Goal: Information Seeking & Learning: Learn about a topic

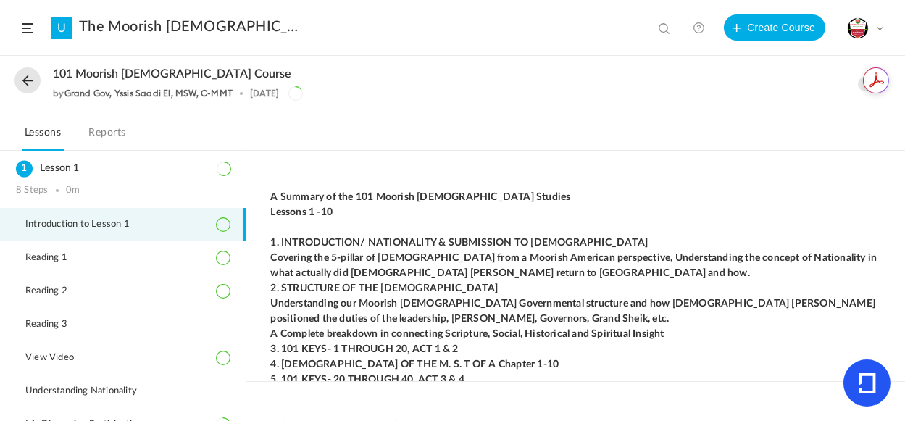
click at [240, 216] on li "Introduction to Lesson 1" at bounding box center [123, 224] width 246 height 33
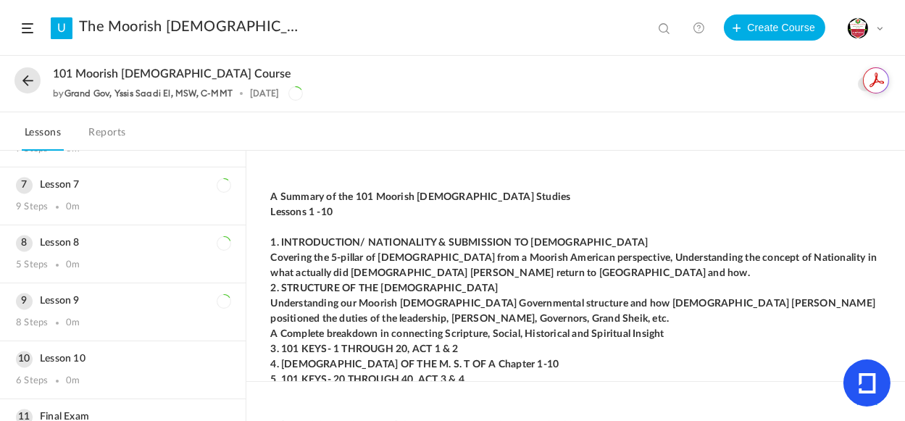
scroll to position [631, 0]
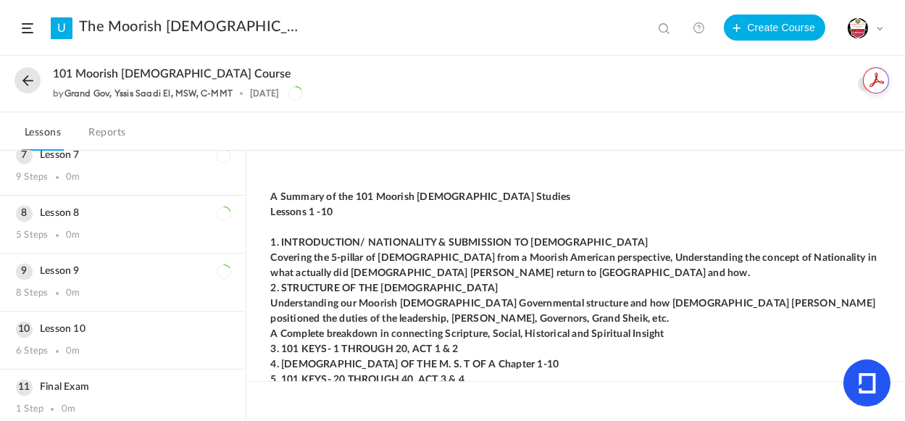
click at [64, 28] on link "U" at bounding box center [62, 28] width 22 height 22
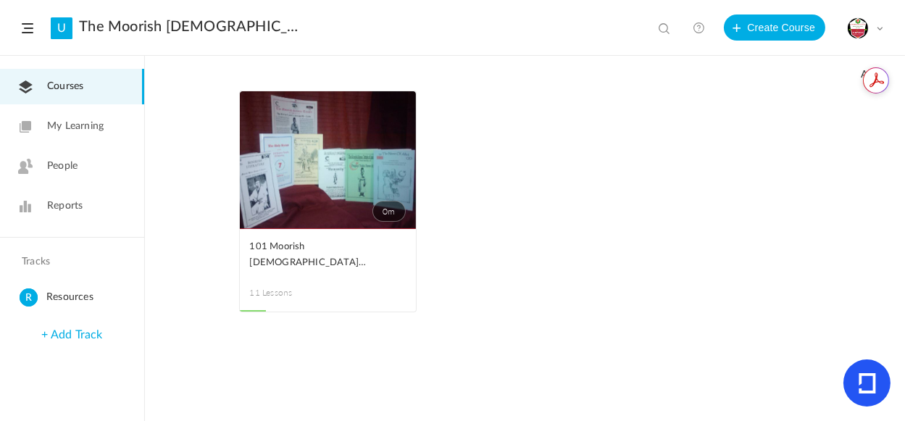
click at [30, 30] on span at bounding box center [28, 28] width 12 height 10
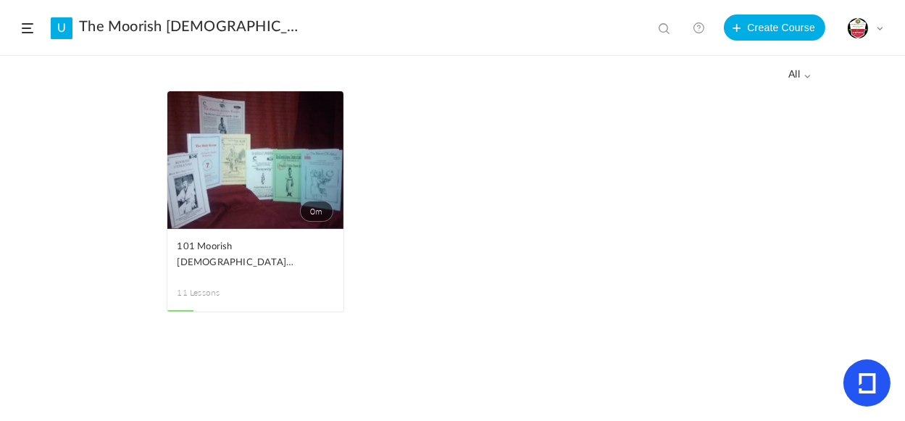
click at [0, 0] on span at bounding box center [0, 0] width 0 height 0
click at [194, 193] on link "0m" at bounding box center [255, 160] width 176 height 138
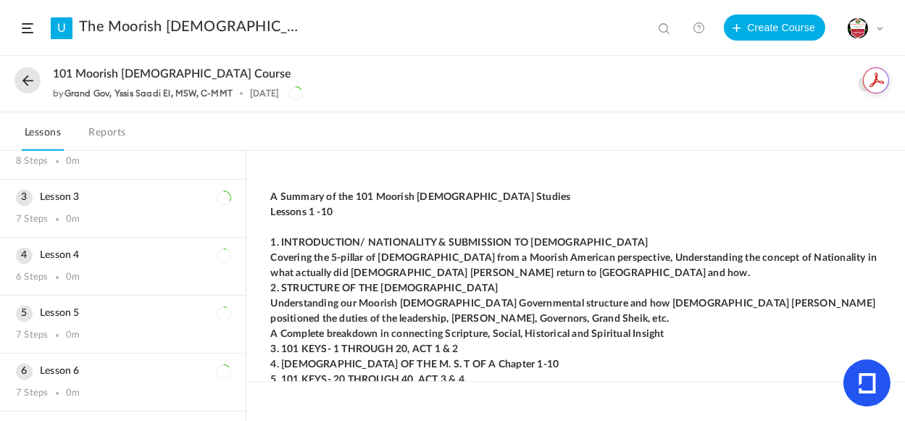
scroll to position [631, 0]
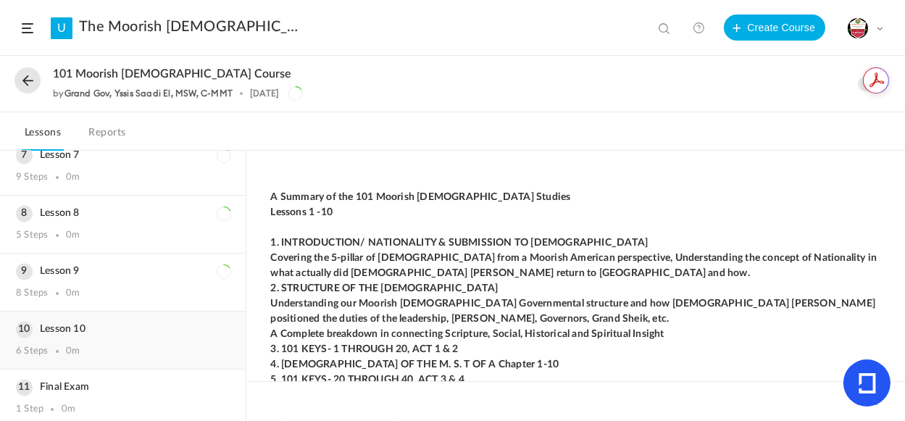
click at [78, 323] on h3 "Lesson 10" at bounding box center [123, 329] width 214 height 12
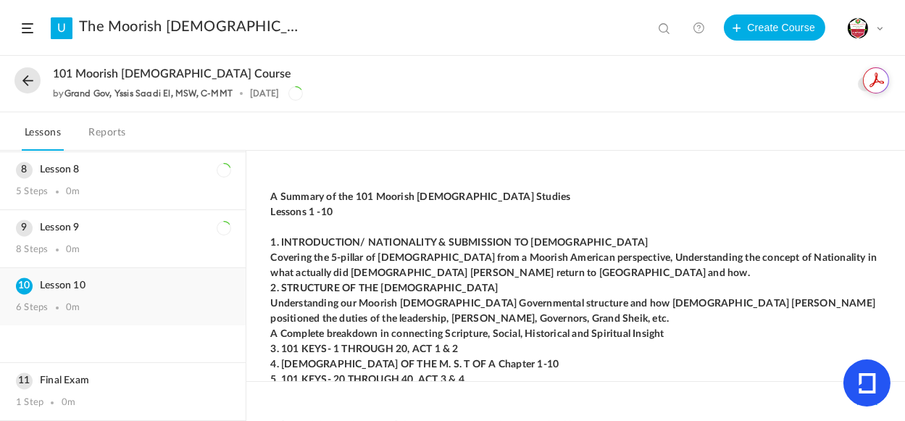
scroll to position [363, 0]
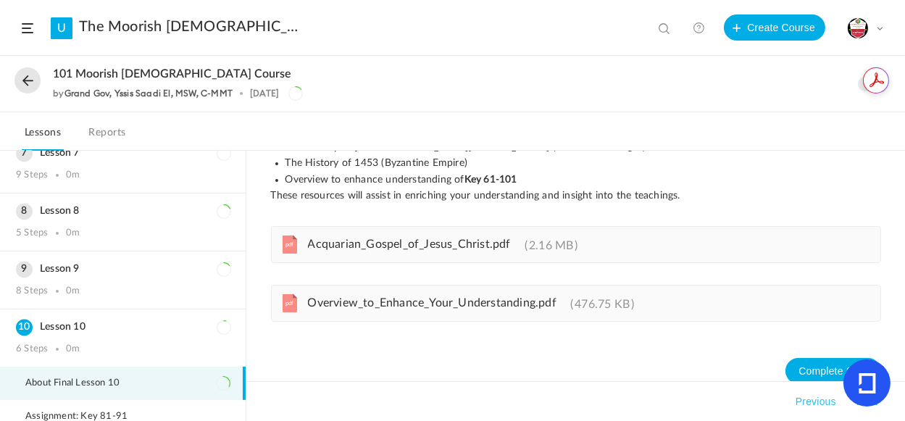
scroll to position [565, 0]
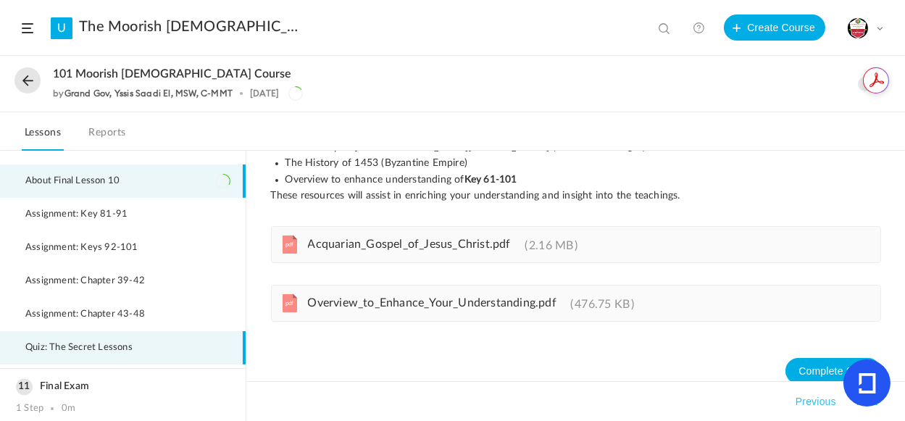
click at [96, 346] on span "Quiz: The Secret Lessons" at bounding box center [87, 348] width 125 height 12
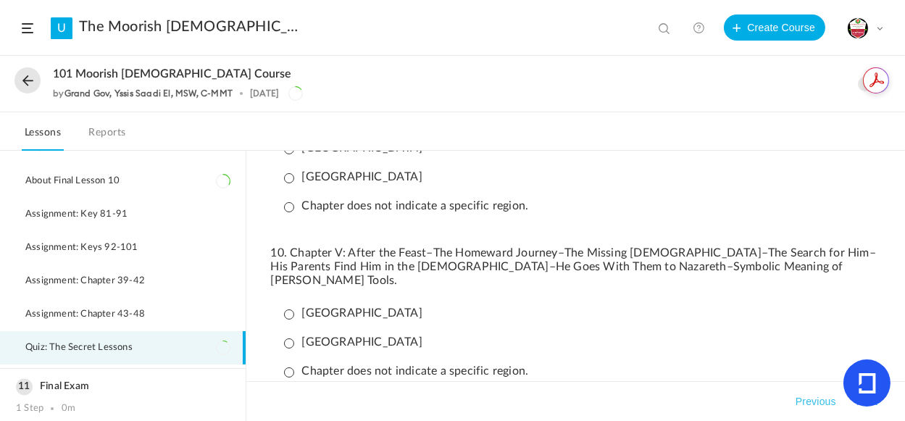
scroll to position [1850, 0]
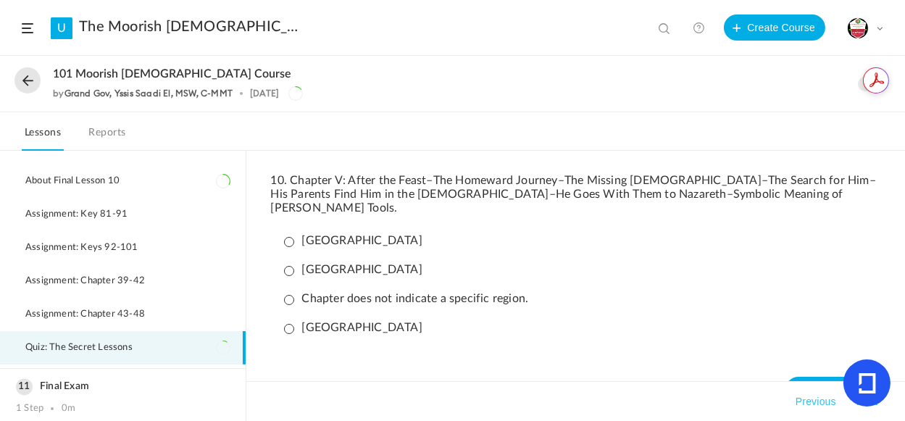
click at [291, 263] on p "[GEOGRAPHIC_DATA]" at bounding box center [353, 270] width 138 height 14
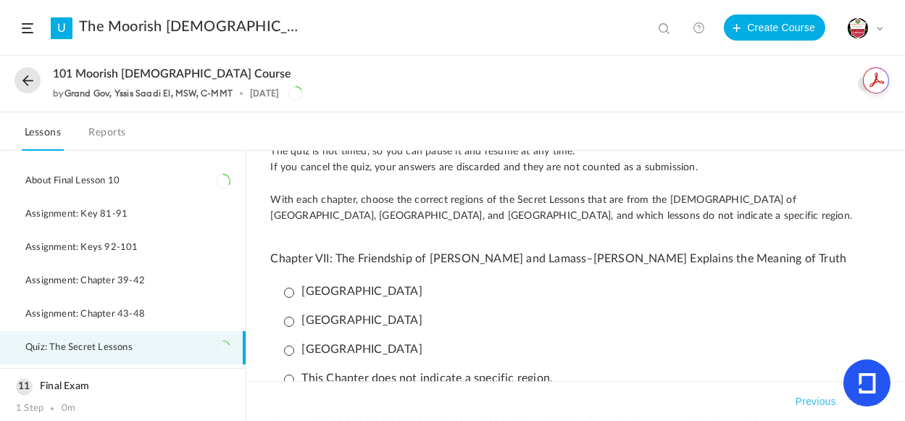
scroll to position [353, 0]
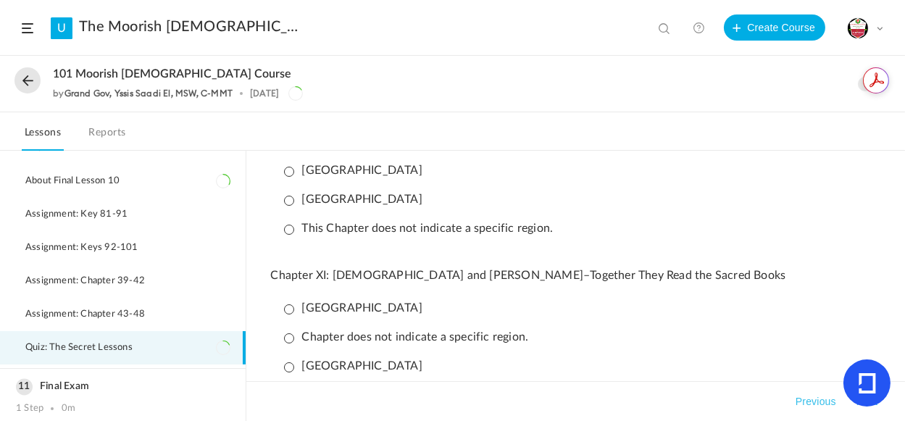
click at [291, 228] on p "This Chapter does not indicate a specific region." at bounding box center [419, 229] width 270 height 14
click at [288, 369] on p "[GEOGRAPHIC_DATA]" at bounding box center [353, 366] width 138 height 14
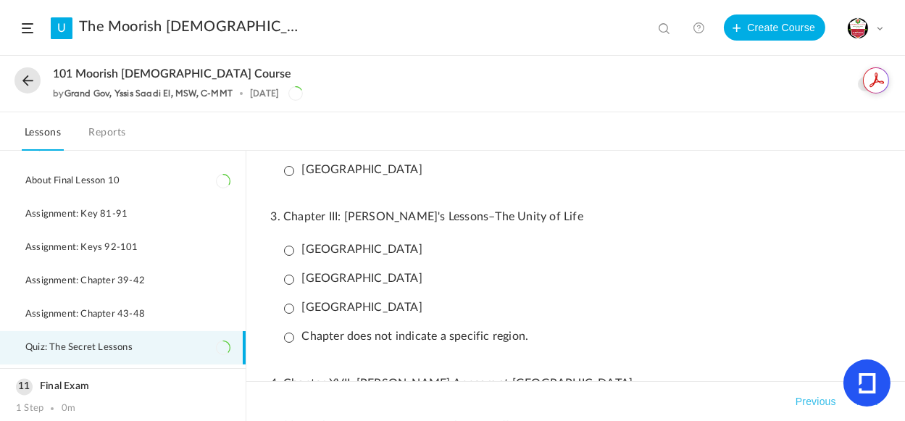
scroll to position [617, 0]
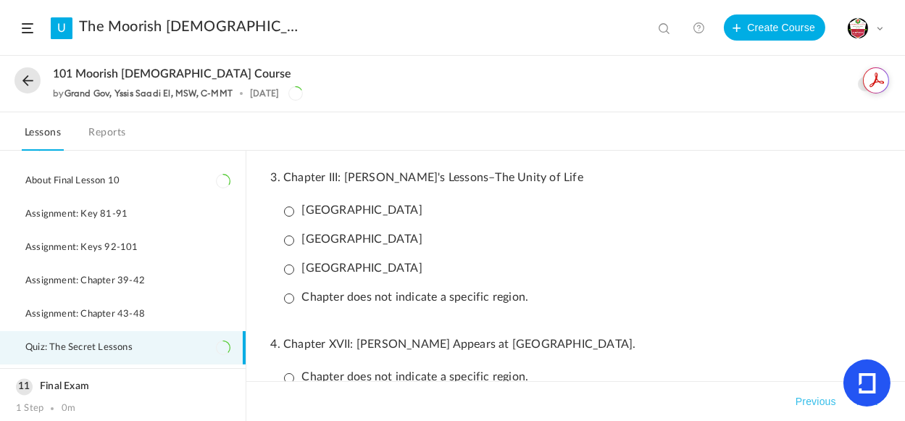
drag, startPoint x: 290, startPoint y: 275, endPoint x: 305, endPoint y: 277, distance: 15.4
click at [291, 275] on p "[GEOGRAPHIC_DATA]" at bounding box center [353, 269] width 138 height 14
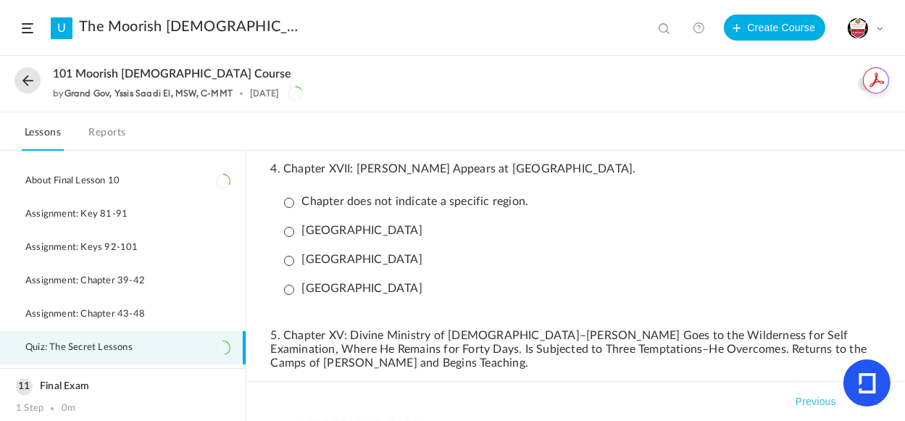
scroll to position [837, 0]
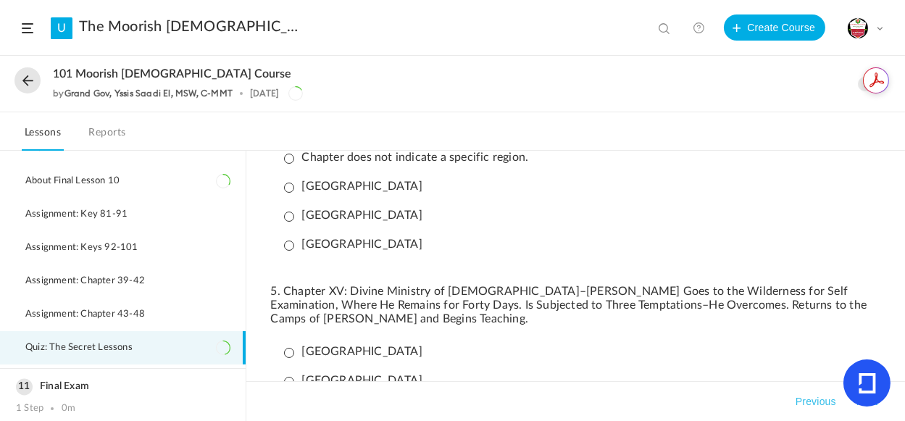
click at [285, 222] on p "[GEOGRAPHIC_DATA]" at bounding box center [353, 216] width 138 height 14
click at [292, 345] on p "[GEOGRAPHIC_DATA]" at bounding box center [353, 352] width 138 height 14
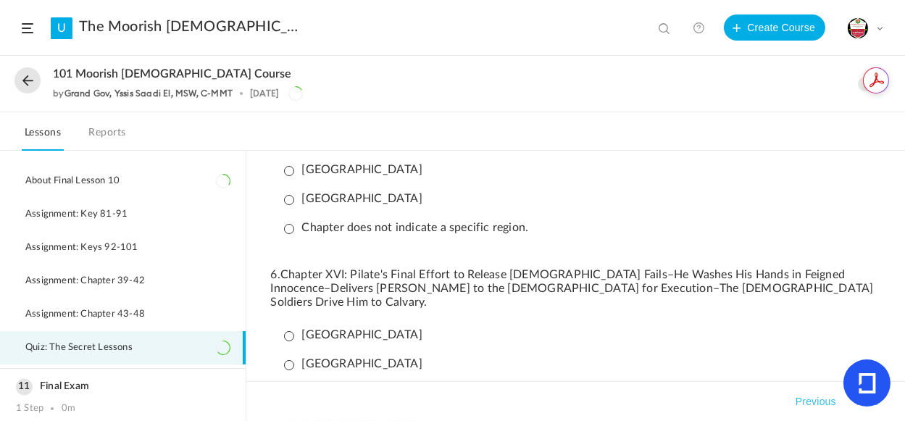
scroll to position [1068, 0]
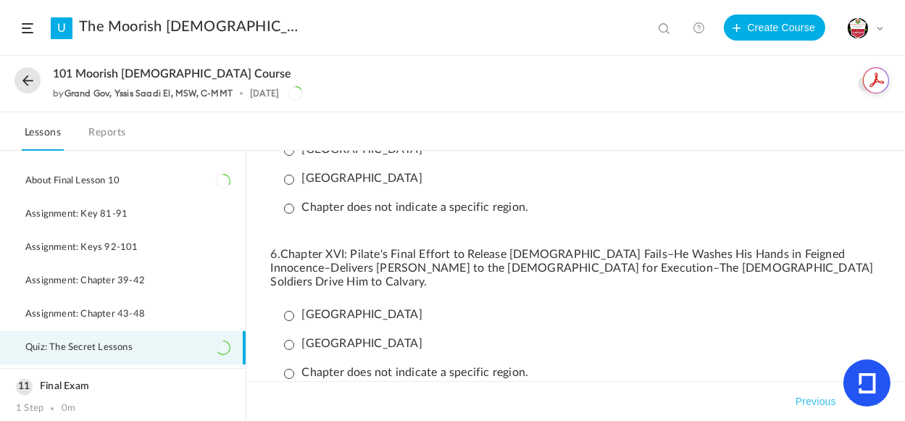
click at [280, 331] on li "[GEOGRAPHIC_DATA]" at bounding box center [579, 343] width 603 height 25
click at [284, 308] on p "[GEOGRAPHIC_DATA]" at bounding box center [353, 315] width 138 height 14
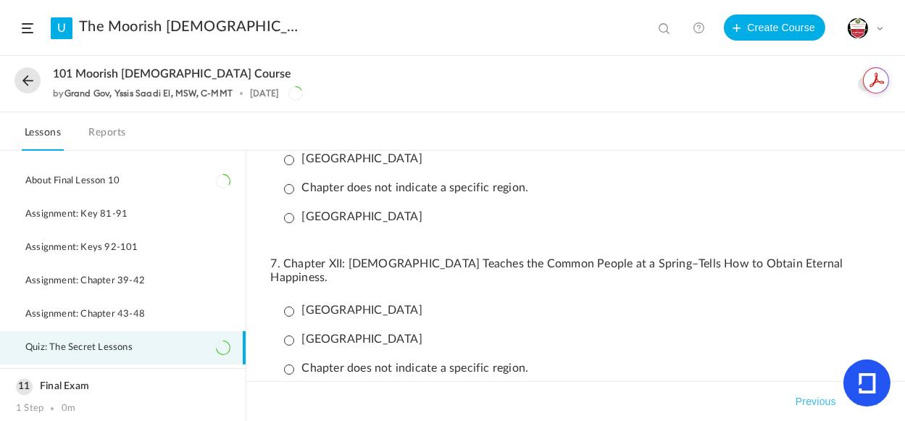
scroll to position [1304, 0]
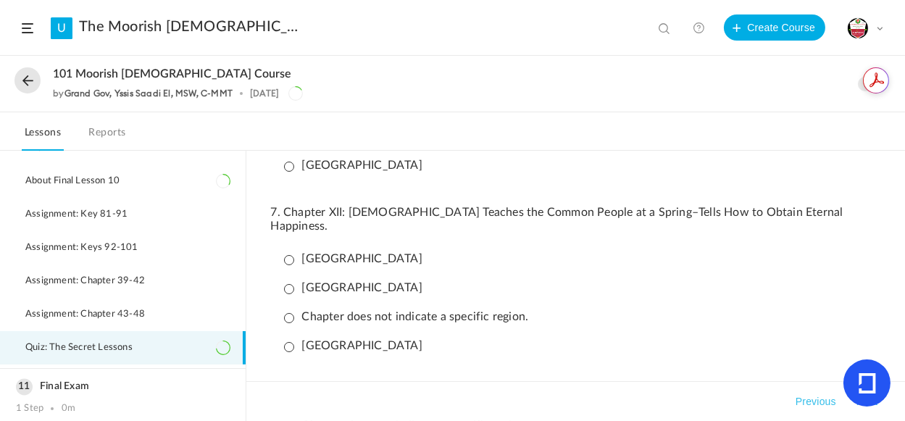
click at [290, 252] on p "[GEOGRAPHIC_DATA]" at bounding box center [353, 259] width 138 height 14
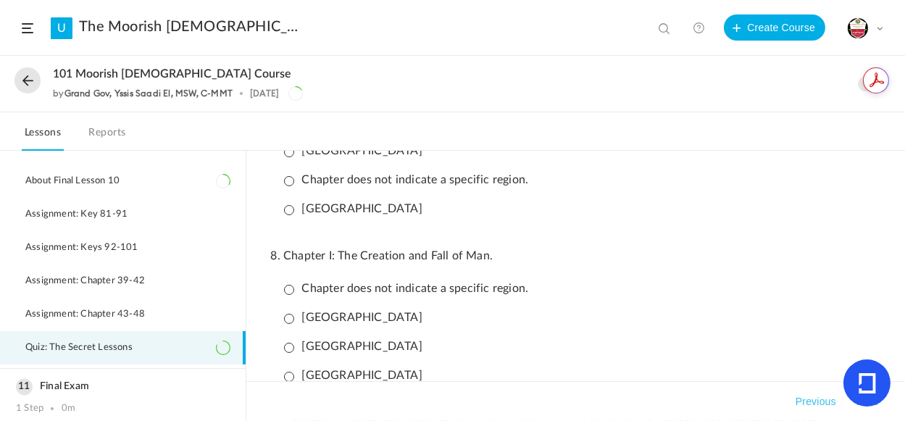
scroll to position [1517, 0]
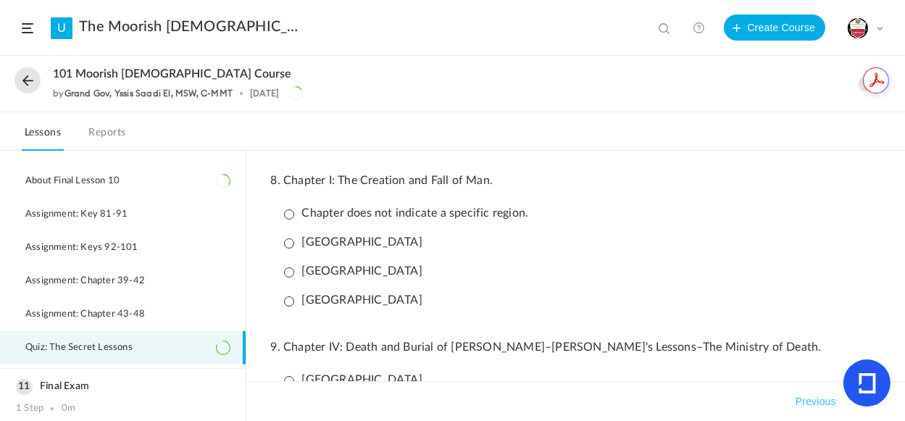
click at [288, 264] on p "[GEOGRAPHIC_DATA]" at bounding box center [353, 271] width 138 height 14
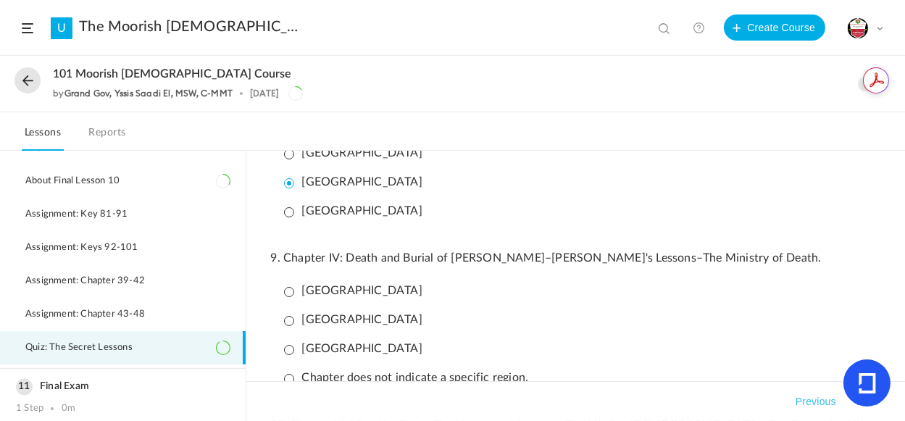
scroll to position [1613, 0]
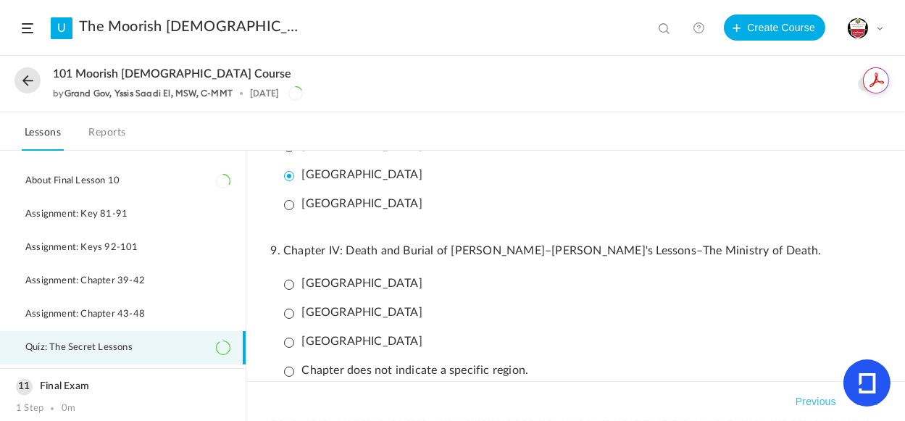
click at [288, 335] on p "[GEOGRAPHIC_DATA]" at bounding box center [353, 342] width 138 height 14
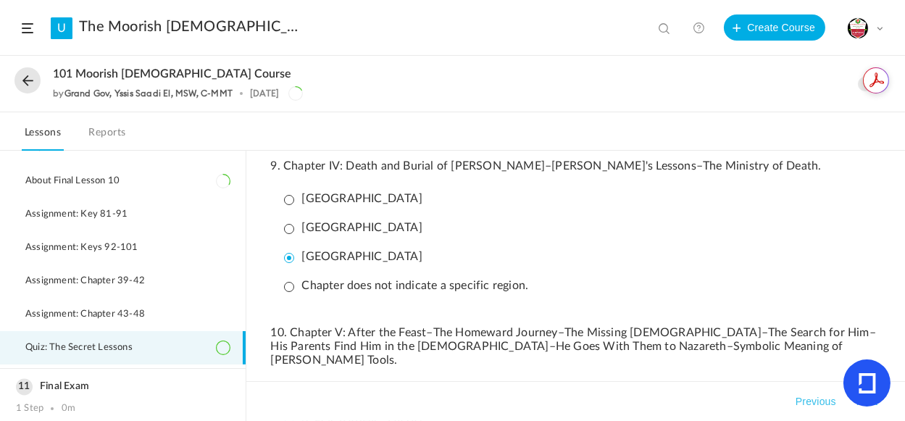
scroll to position [1851, 0]
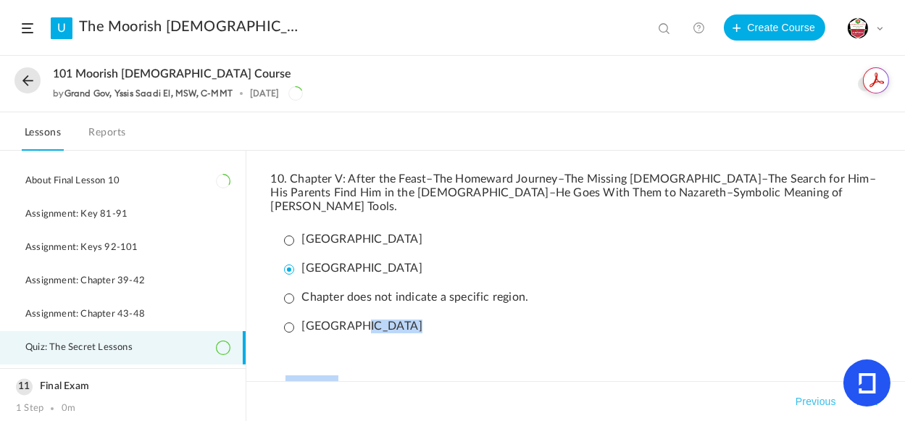
drag, startPoint x: 902, startPoint y: 396, endPoint x: 903, endPoint y: 349, distance: 47.8
click at [903, 349] on div "Instructions The Secret Lessons “ The lessons of this pamphlet are not for sale…" at bounding box center [575, 286] width 659 height 270
click at [739, 314] on li "[GEOGRAPHIC_DATA]" at bounding box center [579, 326] width 603 height 25
click at [108, 342] on span "Quiz: The Secret Lessons" at bounding box center [87, 348] width 125 height 12
click at [109, 128] on link "Reports" at bounding box center [107, 137] width 43 height 28
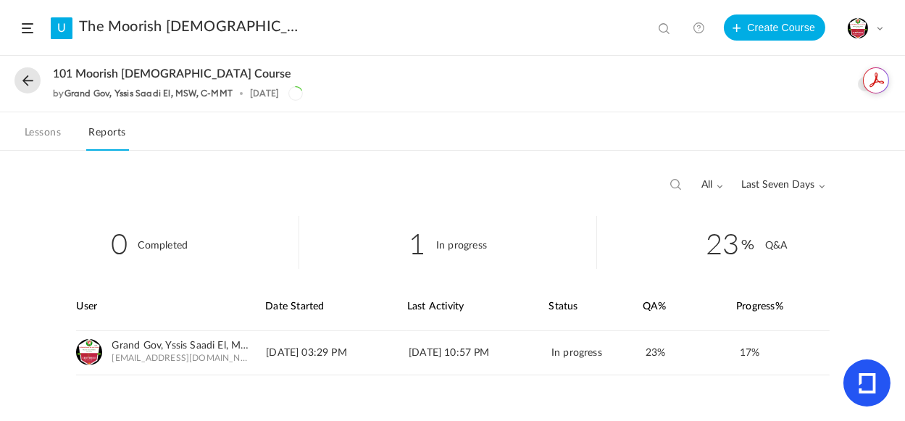
scroll to position [4, 0]
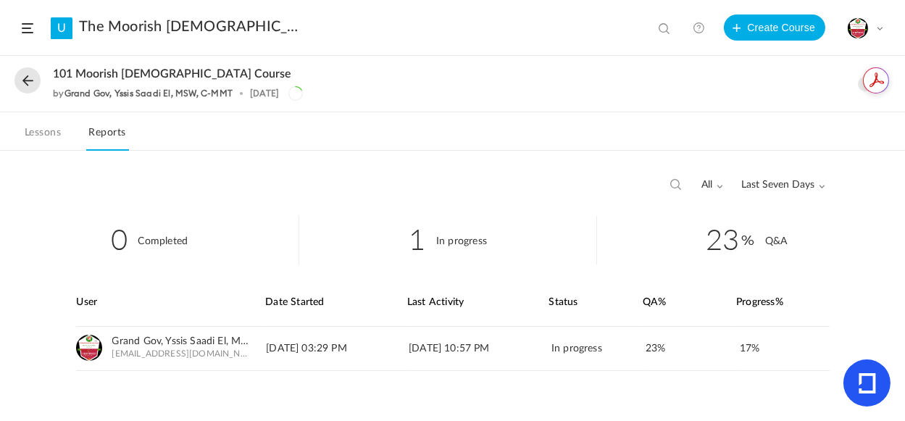
click at [719, 183] on span at bounding box center [719, 186] width 7 height 7
click at [634, 241] on link "Completed" at bounding box center [654, 243] width 136 height 27
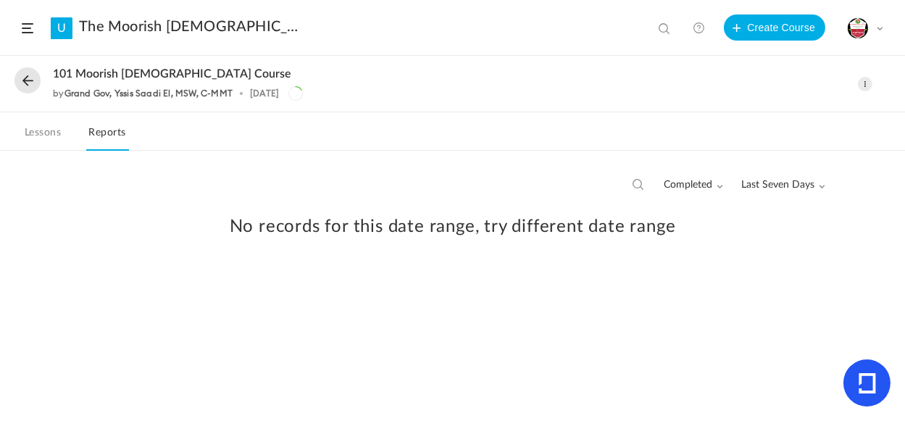
click at [701, 184] on div "No records for this date range, try different date range" at bounding box center [452, 230] width 876 height 115
click at [706, 178] on div "No records for this date range, try different date range" at bounding box center [452, 230] width 876 height 115
click at [38, 133] on link "Lessons" at bounding box center [43, 137] width 42 height 28
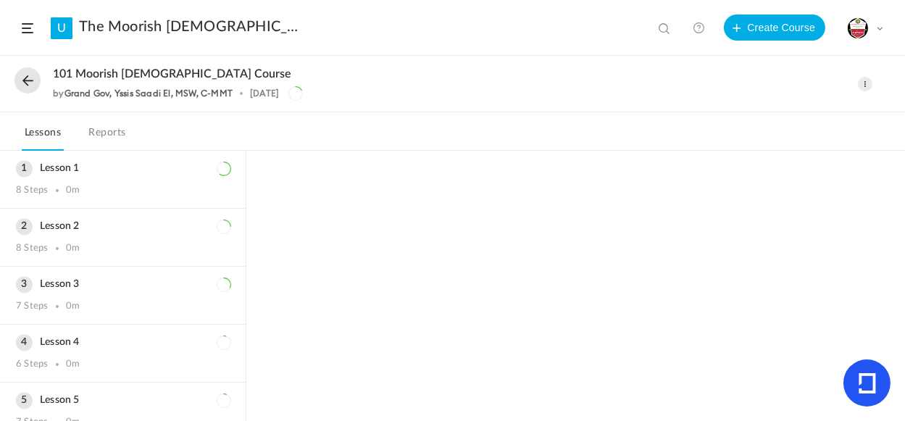
scroll to position [399, 0]
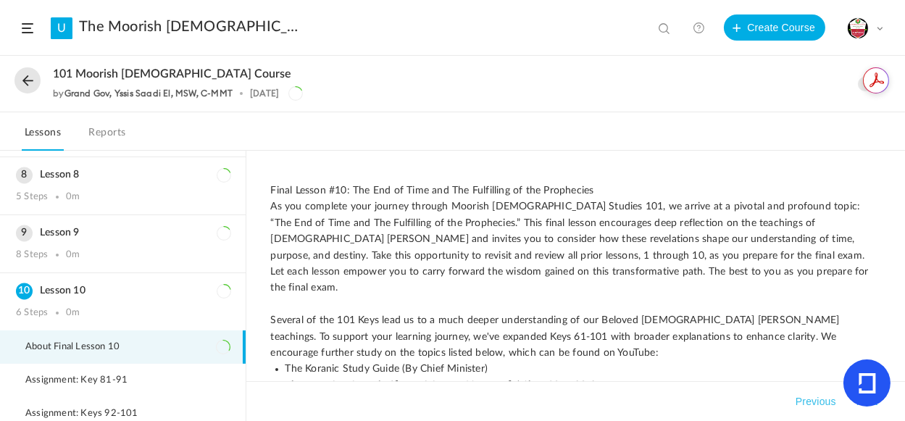
click at [117, 135] on link "Reports" at bounding box center [107, 137] width 43 height 28
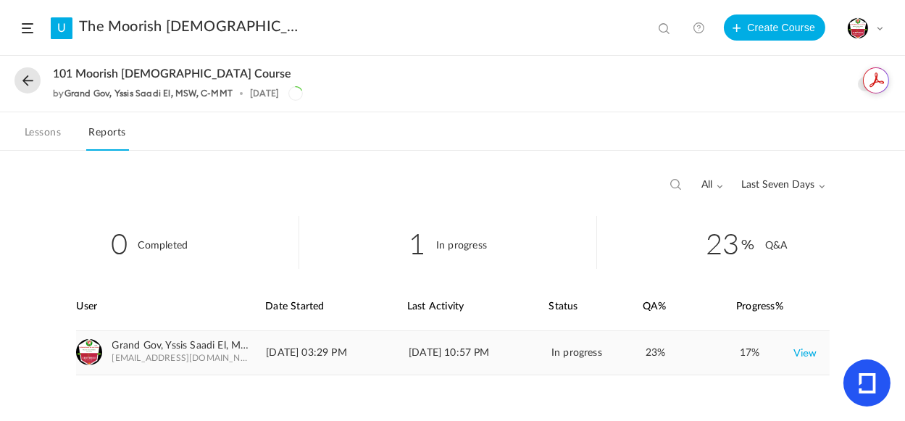
click at [805, 355] on link "View" at bounding box center [805, 353] width 24 height 26
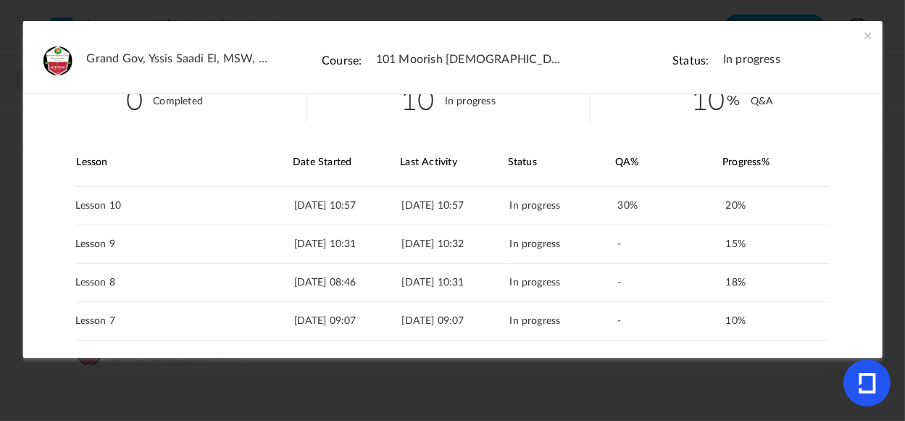
scroll to position [36, 0]
click at [800, 205] on link "View" at bounding box center [805, 206] width 24 height 26
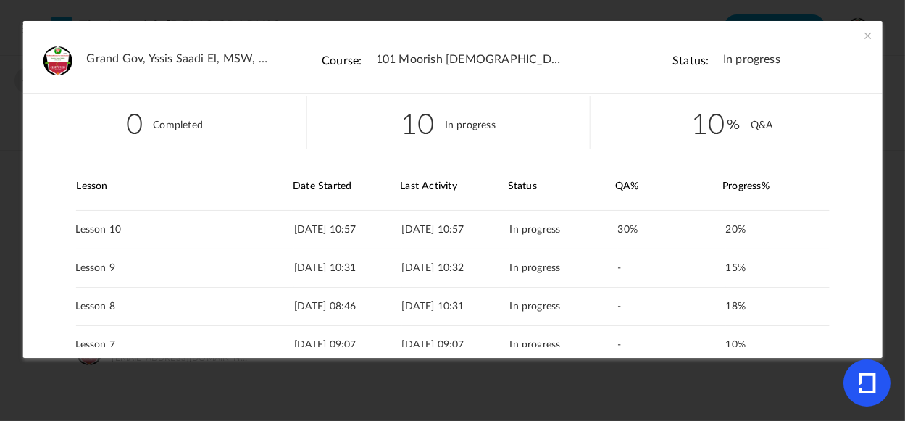
scroll to position [0, 0]
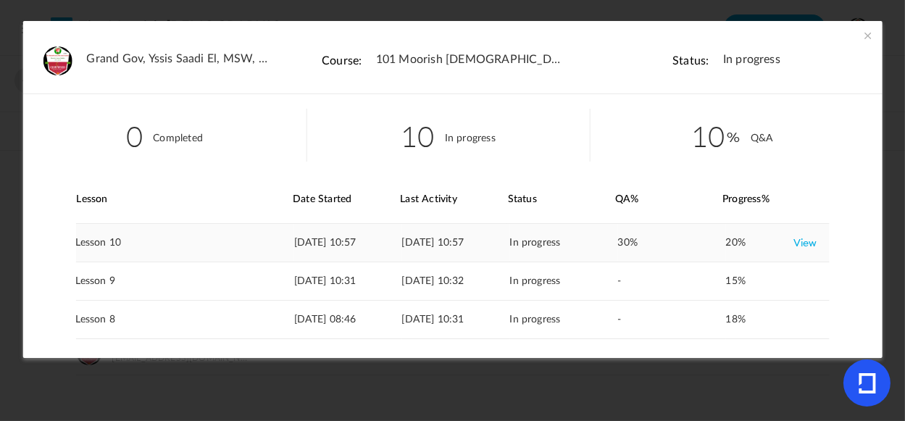
click at [548, 242] on div "In progress" at bounding box center [563, 243] width 107 height 38
click at [801, 241] on link "View" at bounding box center [805, 243] width 24 height 26
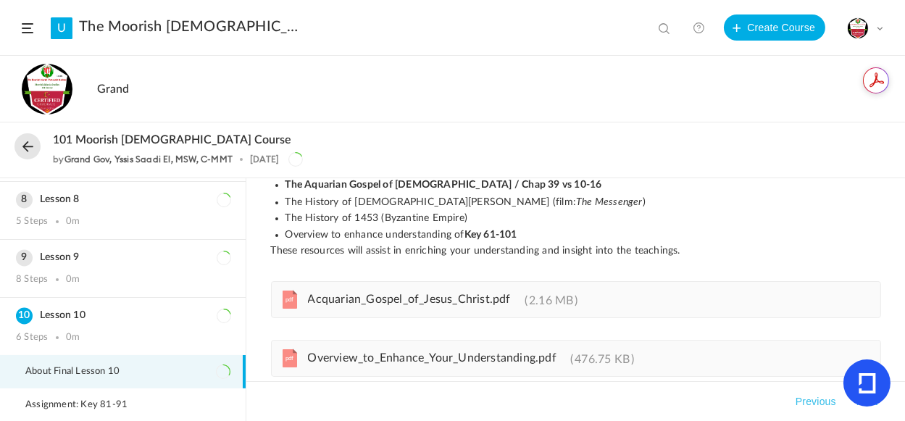
scroll to position [592, 0]
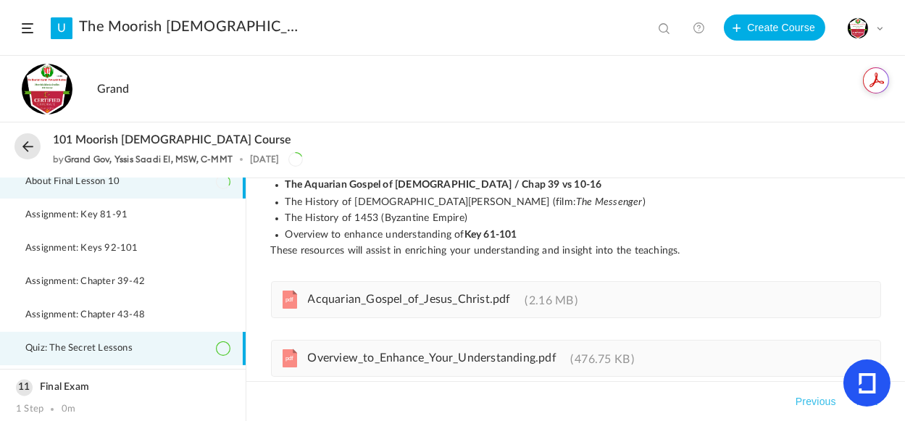
click at [109, 343] on span "Quiz: The Secret Lessons" at bounding box center [87, 349] width 125 height 12
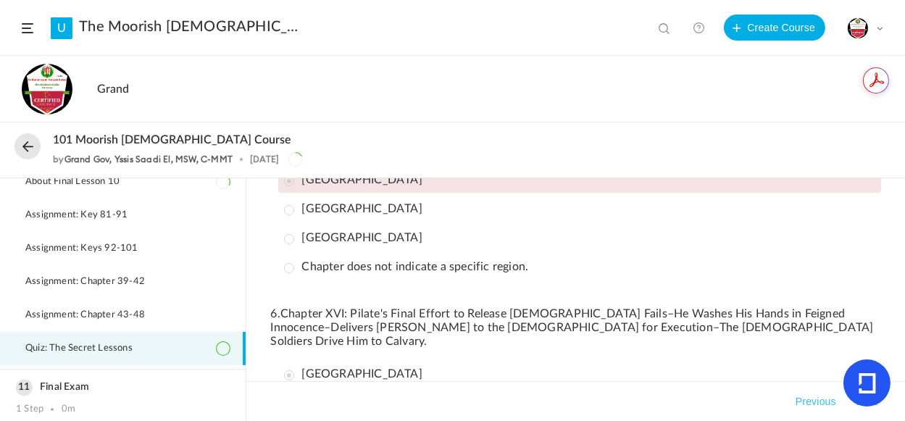
scroll to position [964, 0]
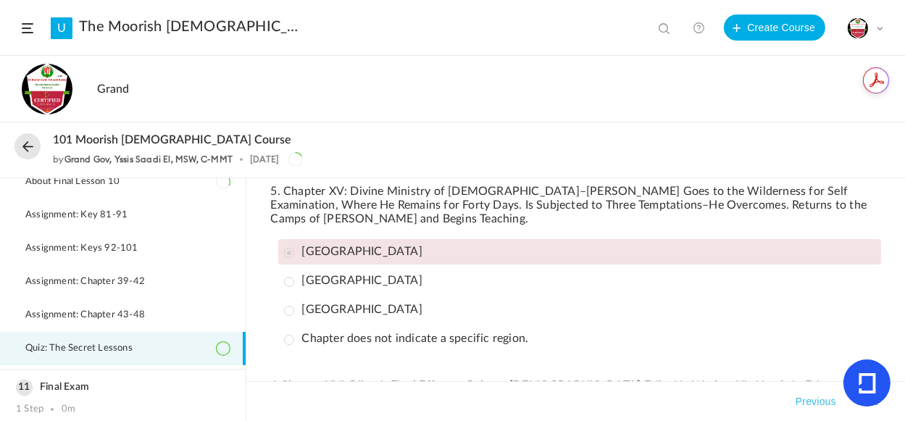
click at [286, 245] on p "[GEOGRAPHIC_DATA]" at bounding box center [353, 252] width 138 height 14
click at [284, 288] on ul "Egypt [GEOGRAPHIC_DATA] [GEOGRAPHIC_DATA] Chapter does not indicate a specific …" at bounding box center [579, 295] width 603 height 112
click at [290, 274] on p "[GEOGRAPHIC_DATA]" at bounding box center [353, 281] width 138 height 14
click at [290, 335] on p "Chapter does not indicate a specific region." at bounding box center [406, 339] width 245 height 14
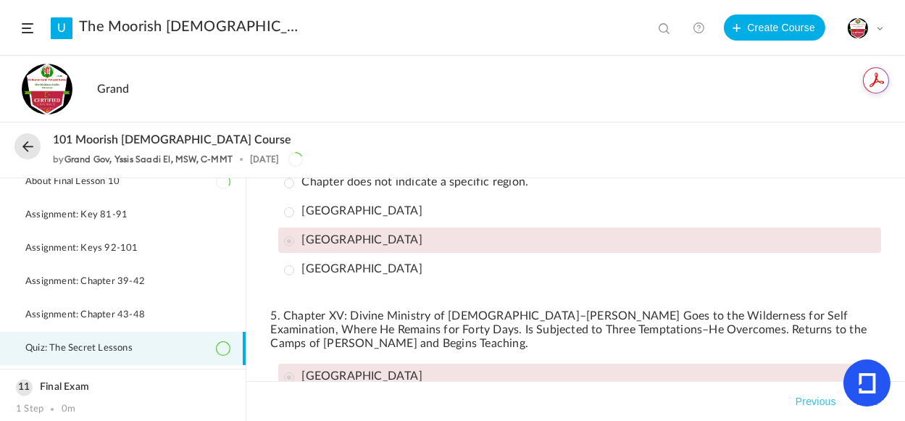
scroll to position [806, 0]
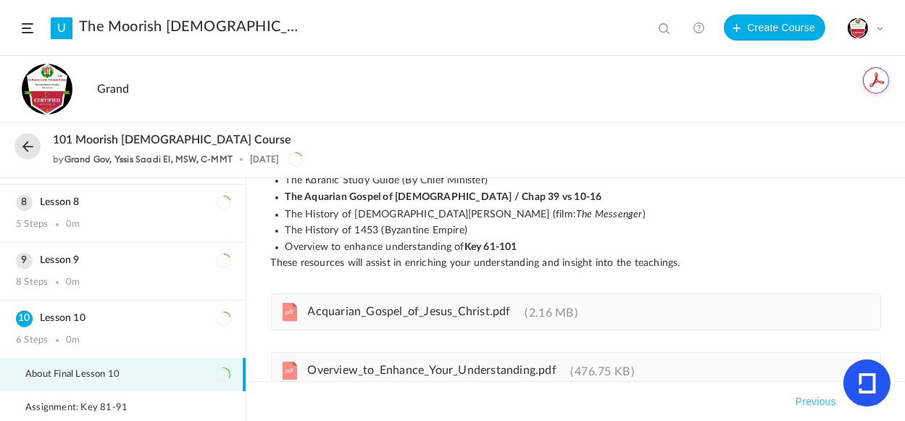
scroll to position [228, 0]
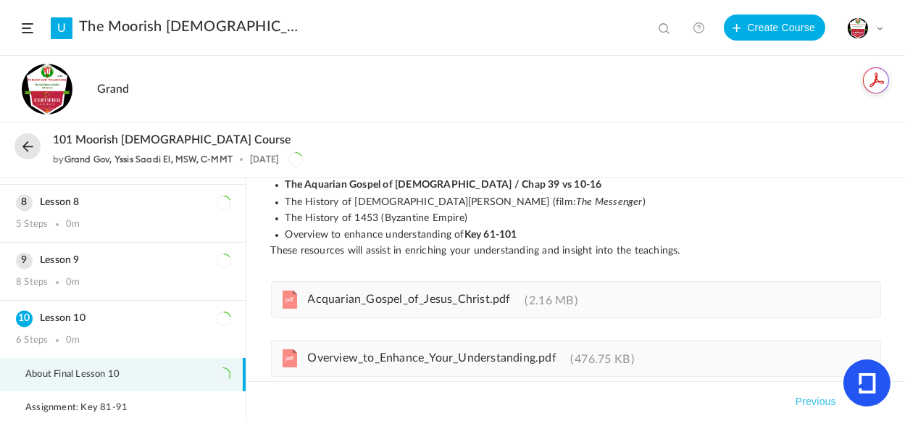
click at [140, 370] on li "About Final Lesson 10" at bounding box center [123, 374] width 246 height 33
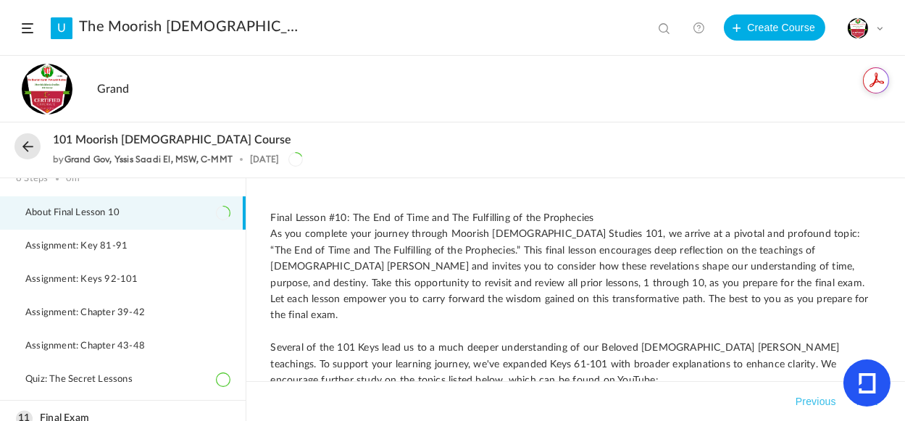
scroll to position [592, 0]
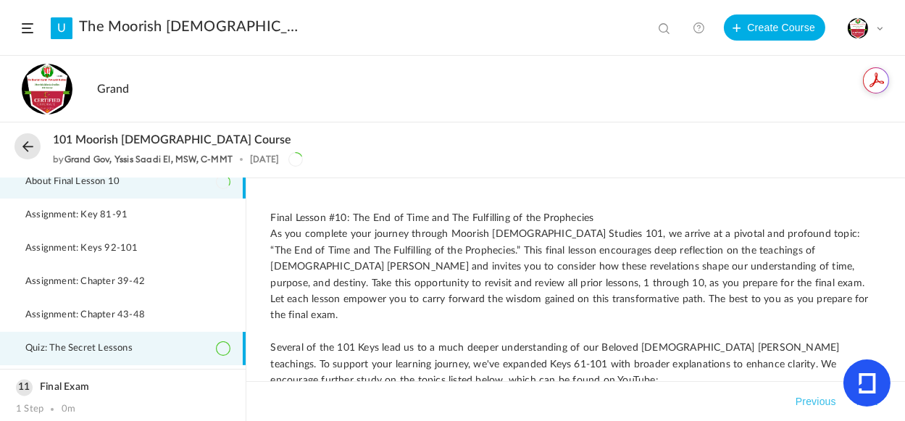
click at [154, 356] on li "Quiz: The Secret Lessons" at bounding box center [123, 348] width 246 height 33
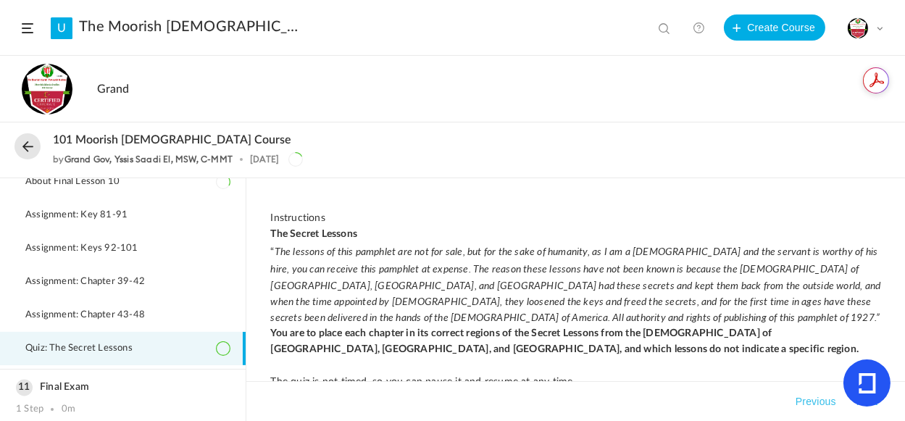
click at [220, 344] on icon at bounding box center [223, 348] width 14 height 14
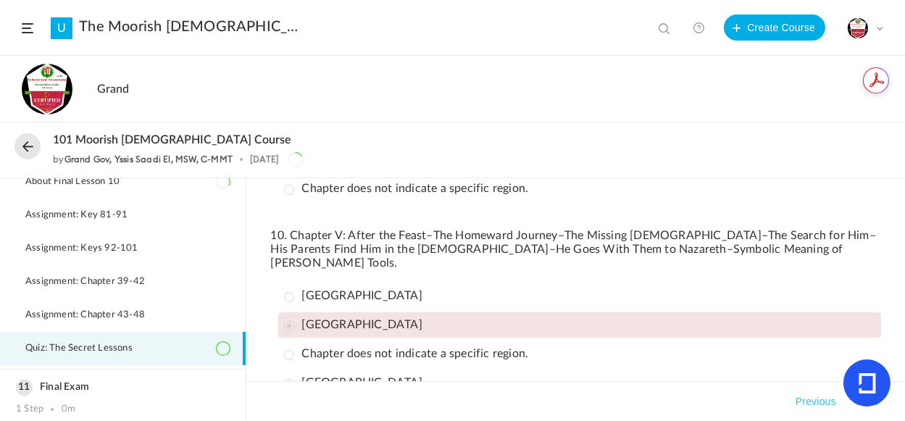
click at [818, 400] on button "Previous" at bounding box center [816, 401] width 46 height 17
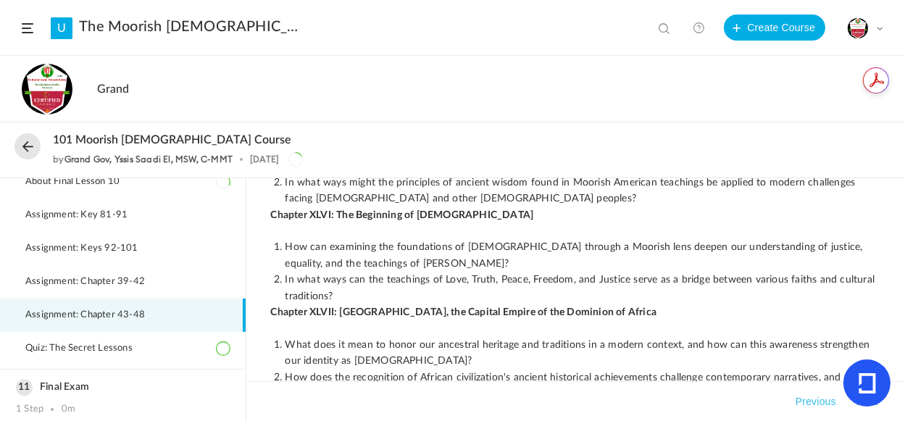
scroll to position [484, 0]
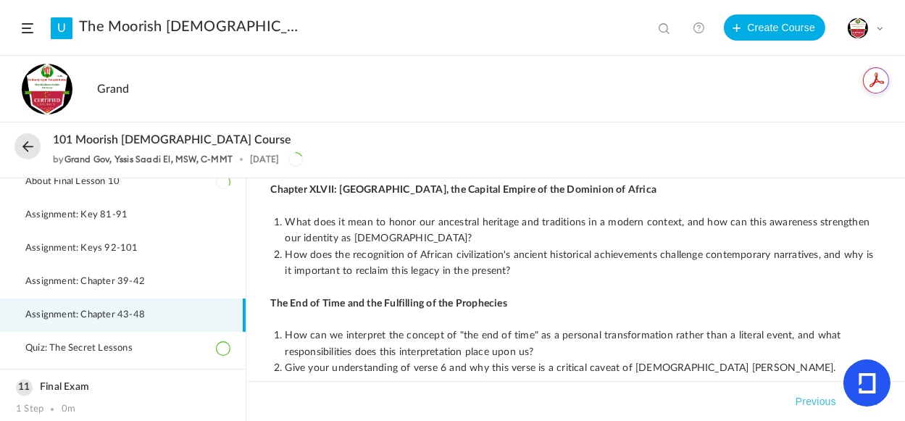
click at [813, 401] on button "Previous" at bounding box center [816, 401] width 46 height 17
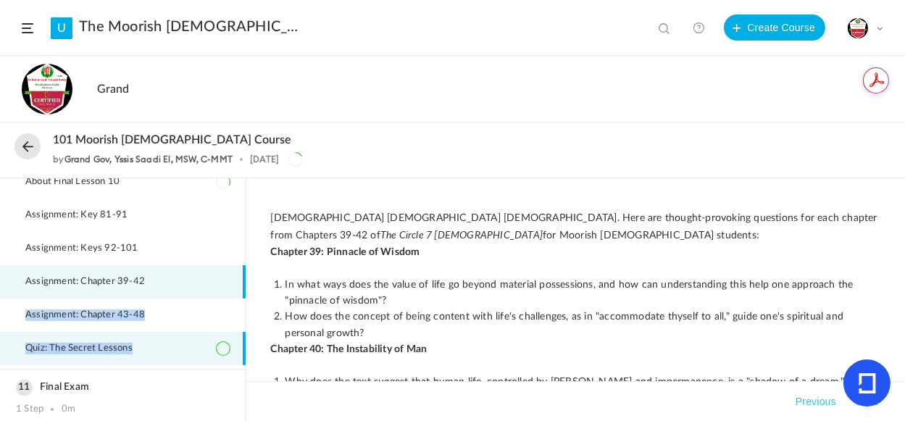
drag, startPoint x: 239, startPoint y: 264, endPoint x: 523, endPoint y: 350, distance: 296.6
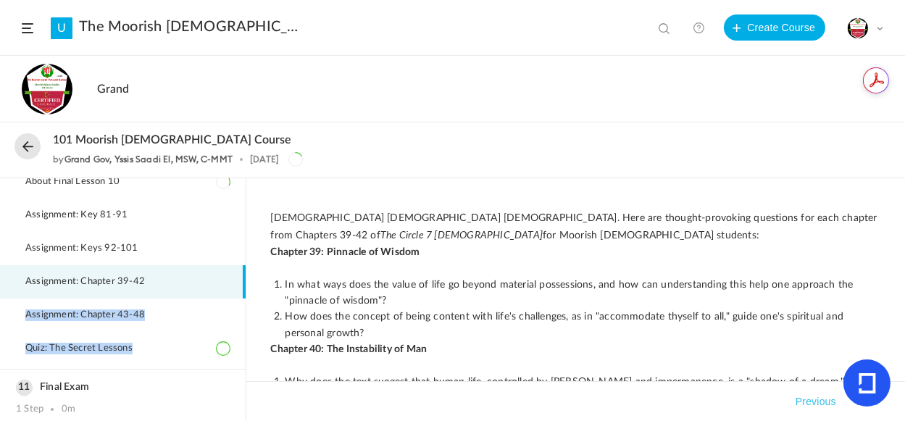
click at [241, 338] on ul "About Final Lesson 10 Assignment: Key 81-91 Assignment: Keys 92-101 Assignment:…" at bounding box center [123, 267] width 246 height 204
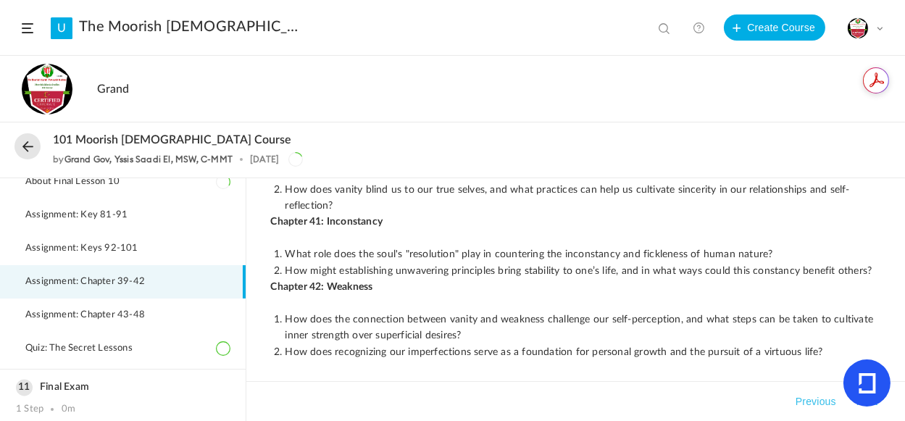
click at [125, 276] on span "Assignment: Chapter 39-42" at bounding box center [94, 282] width 138 height 12
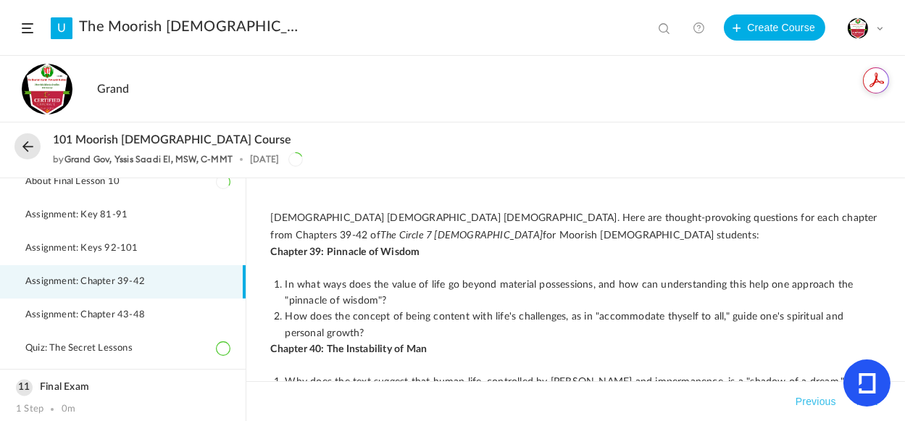
click at [374, 259] on h3 "Chapter 39: Pinnacle of Wisdom" at bounding box center [576, 252] width 610 height 16
click at [380, 304] on li "In what ways does the value of life go beyond material possessions, and how can…" at bounding box center [583, 293] width 596 height 33
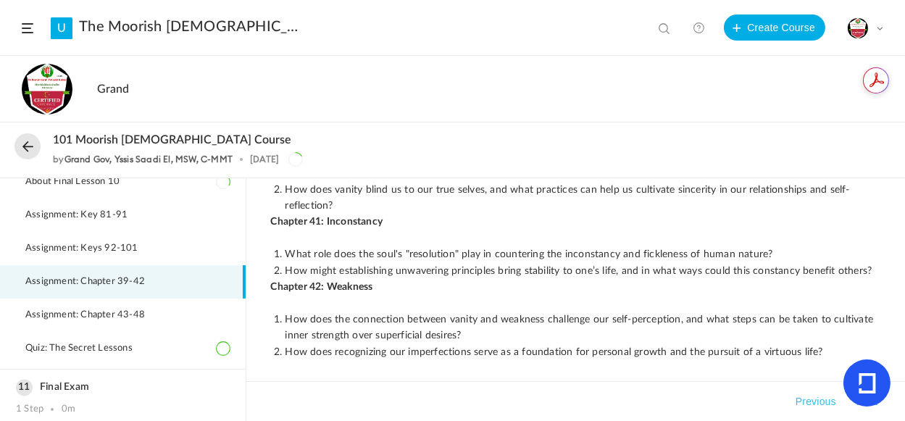
click at [296, 329] on li "How does the connection between vanity and weakness challenge our self-percepti…" at bounding box center [583, 328] width 596 height 33
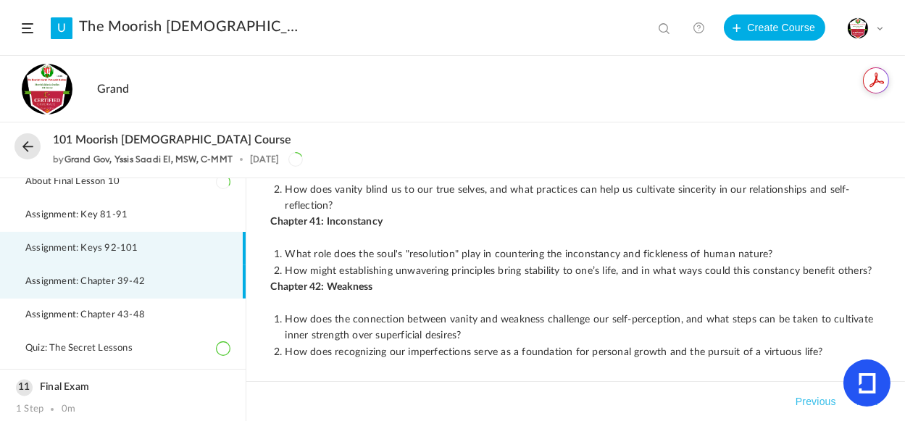
click at [78, 245] on span "Assignment: Keys 92-101" at bounding box center [90, 249] width 131 height 12
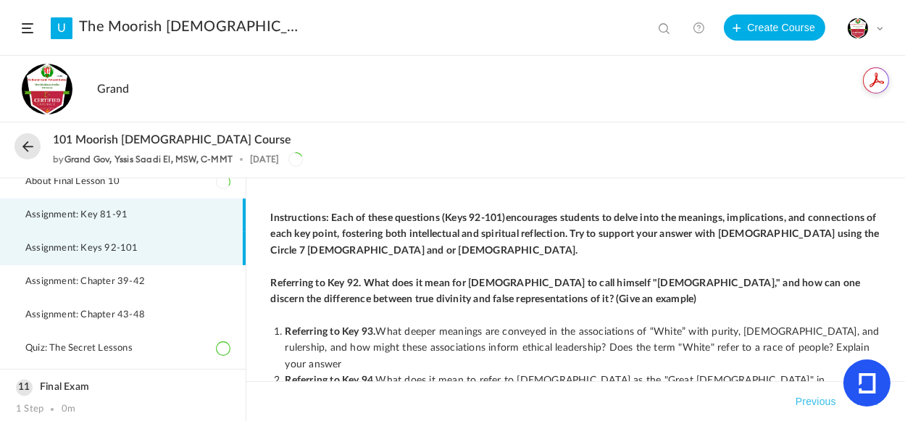
click at [91, 210] on span "Assignment: Key 81-91" at bounding box center [85, 215] width 120 height 12
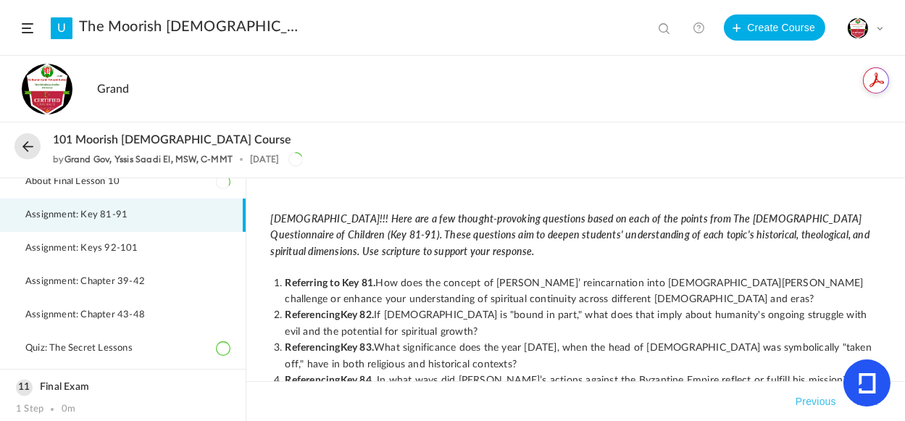
scroll to position [257, 0]
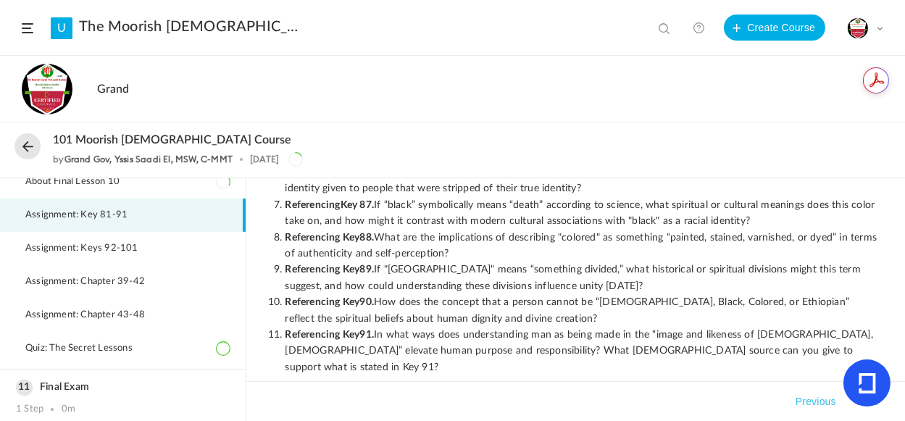
drag, startPoint x: 240, startPoint y: 356, endPoint x: 243, endPoint y: 331, distance: 24.9
click at [243, 331] on ol "Lesson 1 8 Steps 0m Lesson 2 8 Steps 0m Lesson 3 7 Steps 0m Lesson 4" at bounding box center [123, 299] width 246 height 243
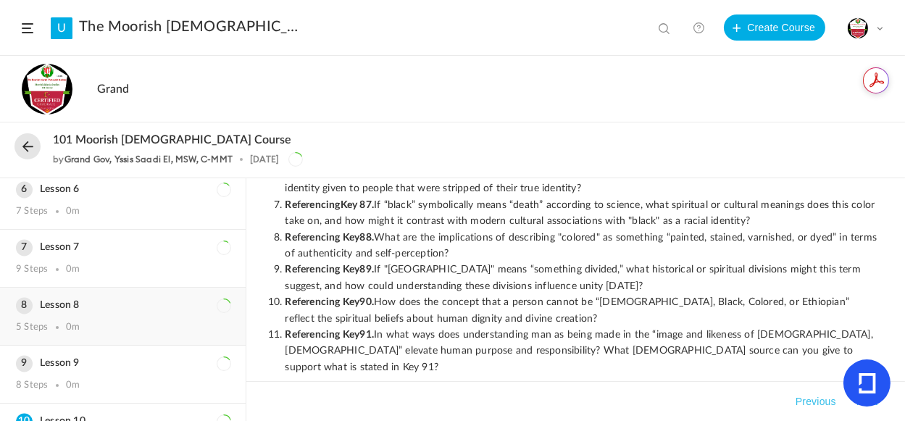
scroll to position [306, 0]
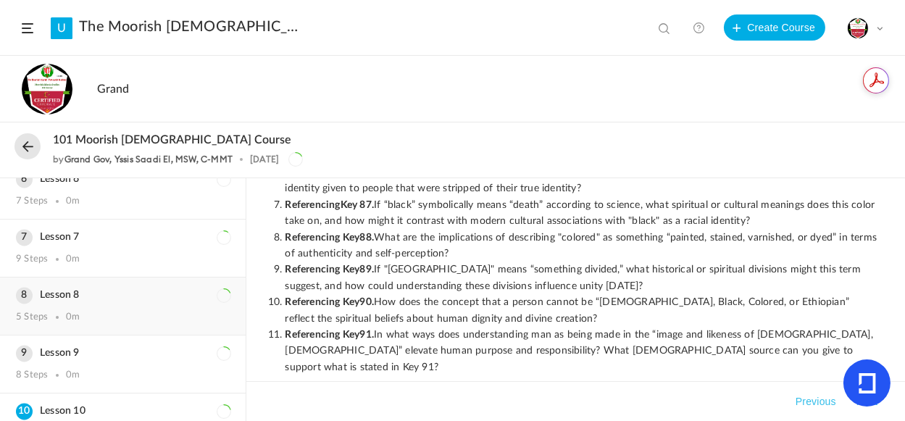
click at [74, 293] on h3 "Lesson 8" at bounding box center [123, 295] width 214 height 12
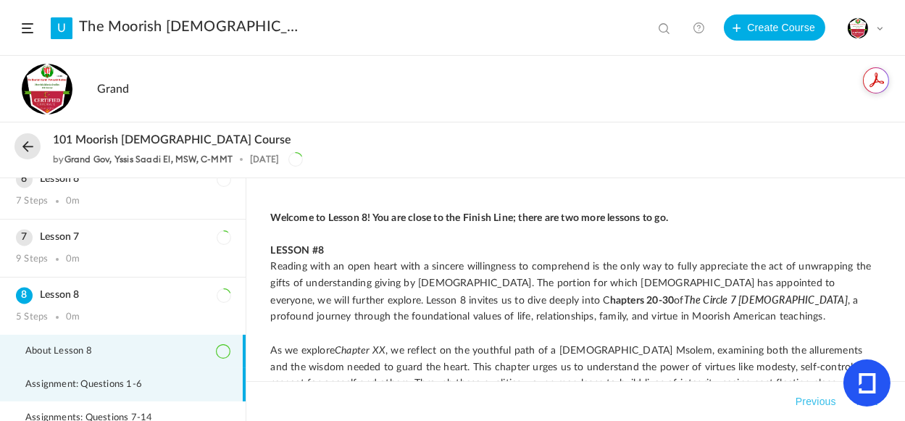
click at [120, 379] on span "Assignment: Questions 1-6" at bounding box center [92, 385] width 135 height 12
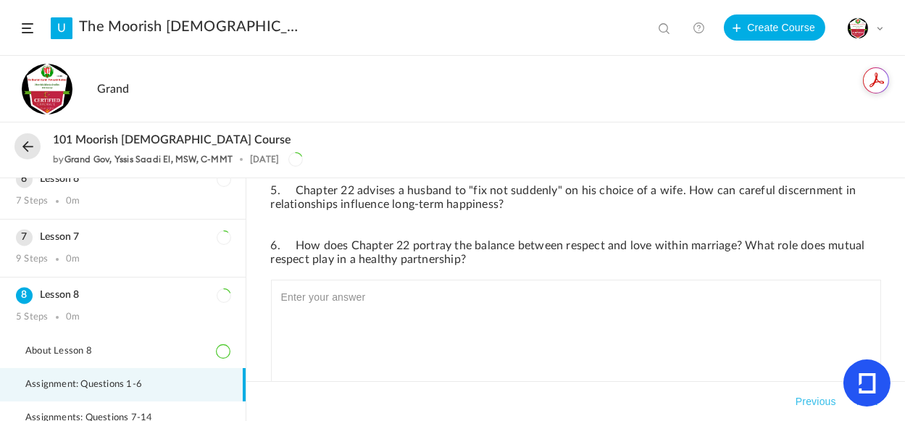
scroll to position [354, 0]
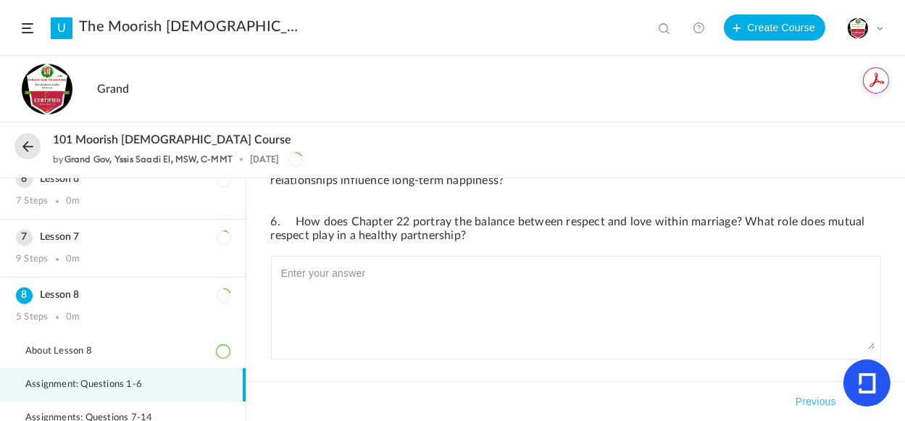
click at [361, 233] on p "Questions 1-6: These thought-provoking questions are based on Chapters 20-30 of…" at bounding box center [576, 57] width 610 height 372
click at [399, 224] on p "Questions 1-6: These thought-provoking questions are based on Chapters 20-30 of…" at bounding box center [576, 57] width 610 height 372
click at [328, 258] on li at bounding box center [576, 308] width 610 height 104
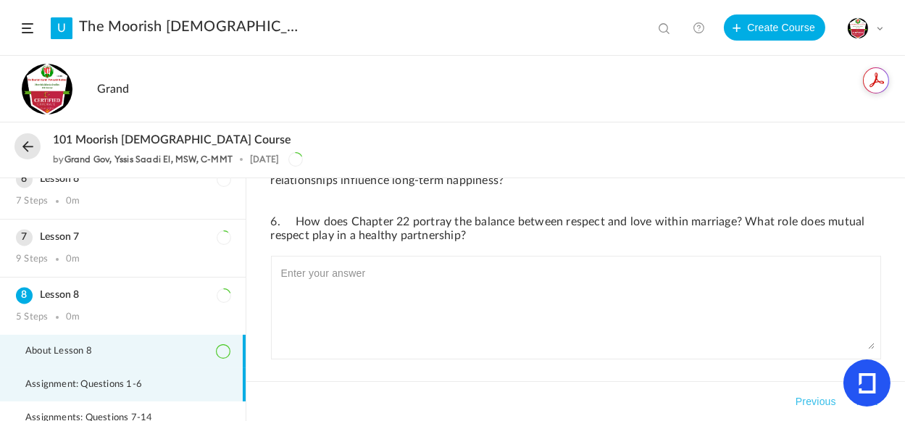
click at [71, 347] on span "About Lesson 8" at bounding box center [67, 352] width 85 height 12
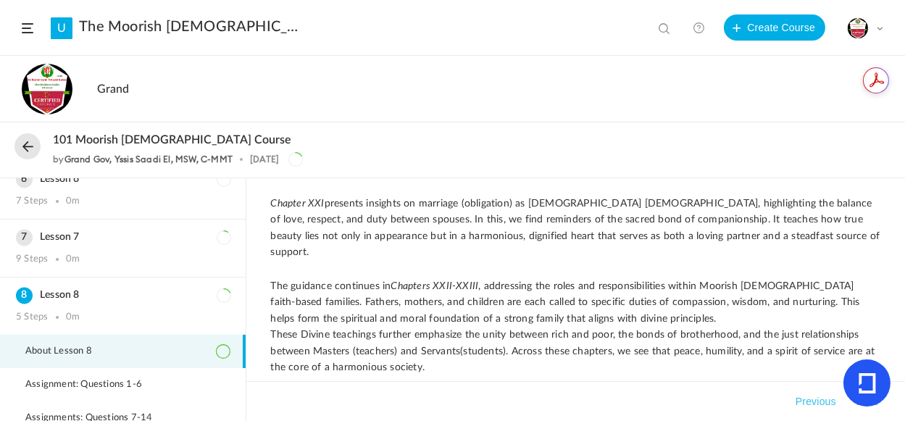
scroll to position [309, 0]
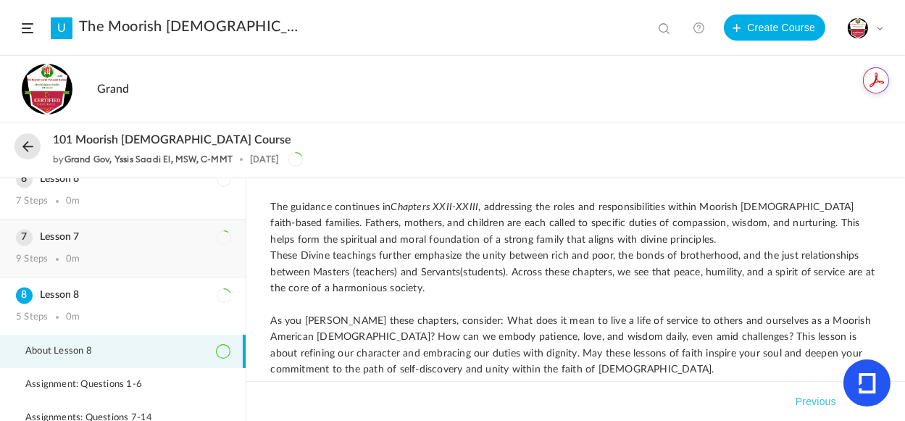
click at [132, 251] on div "Lesson 7 9 Steps 0m" at bounding box center [123, 248] width 246 height 57
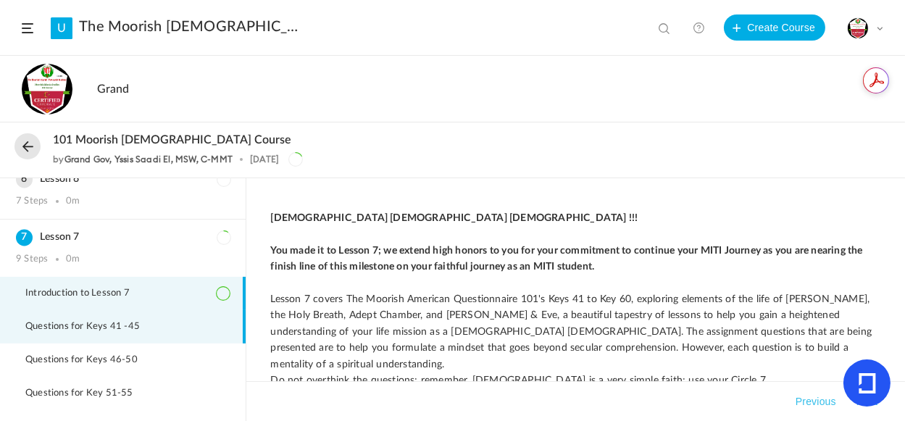
click at [94, 321] on span "Questions for Keys 41 -45" at bounding box center [91, 327] width 133 height 12
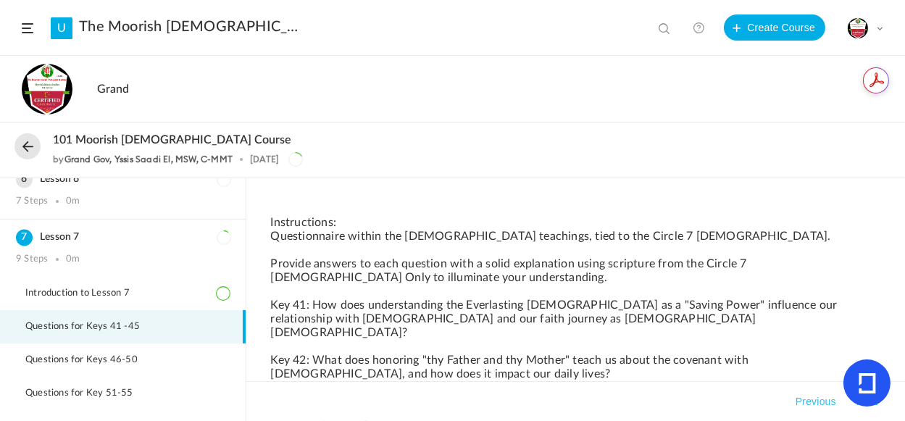
scroll to position [241, 0]
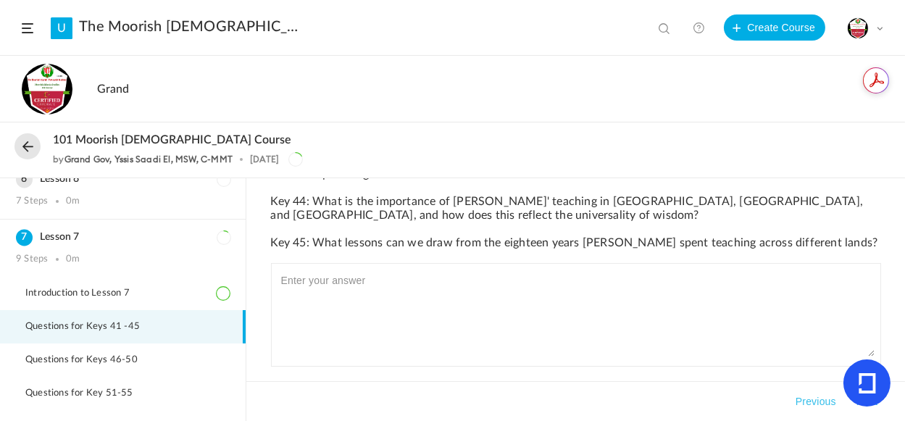
click at [26, 143] on button at bounding box center [27, 146] width 26 height 26
click at [33, 149] on button at bounding box center [27, 146] width 26 height 26
click at [27, 23] on span at bounding box center [28, 28] width 12 height 10
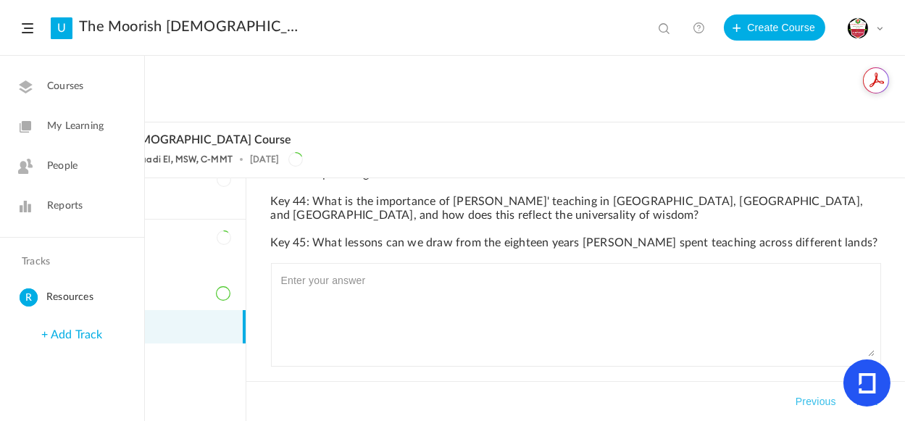
click at [64, 130] on span "My Learning" at bounding box center [75, 126] width 57 height 15
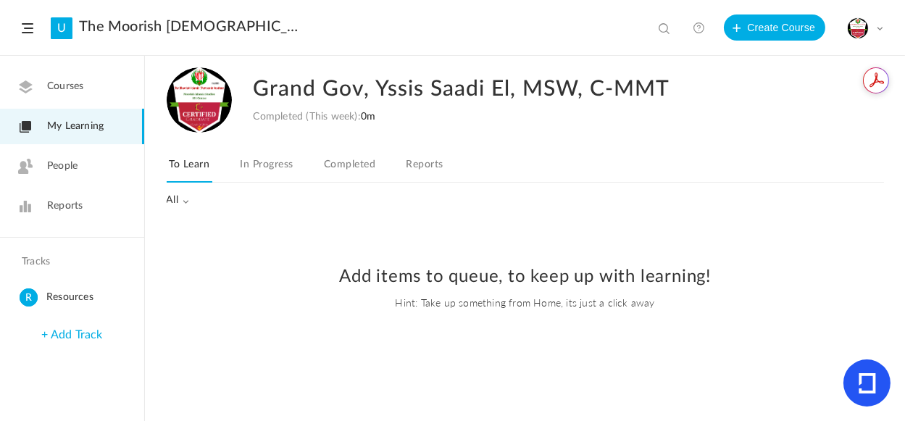
click at [267, 158] on link "In Progress" at bounding box center [266, 169] width 59 height 28
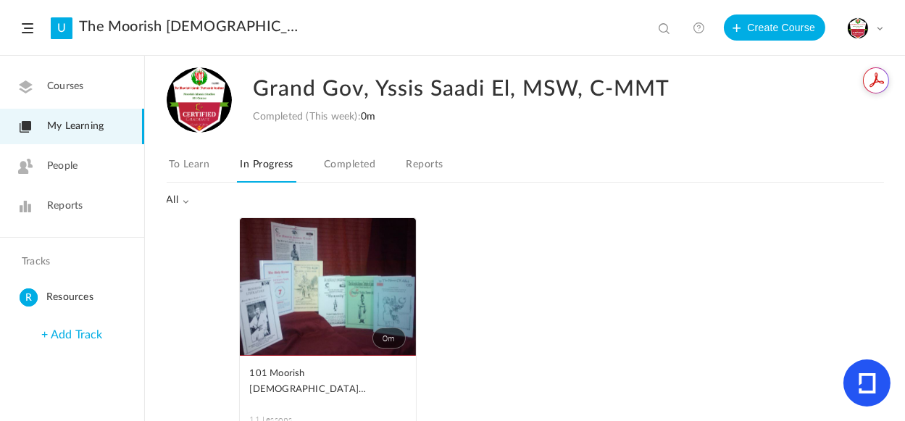
scroll to position [46, 0]
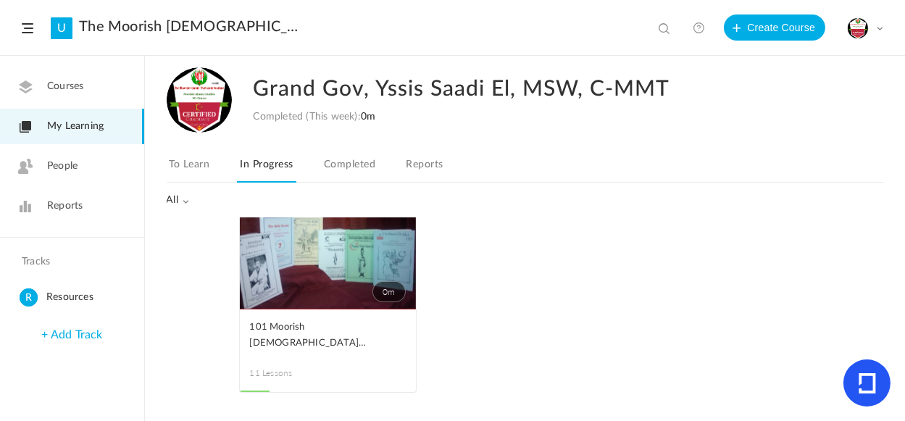
click at [302, 260] on link "0m" at bounding box center [328, 241] width 176 height 138
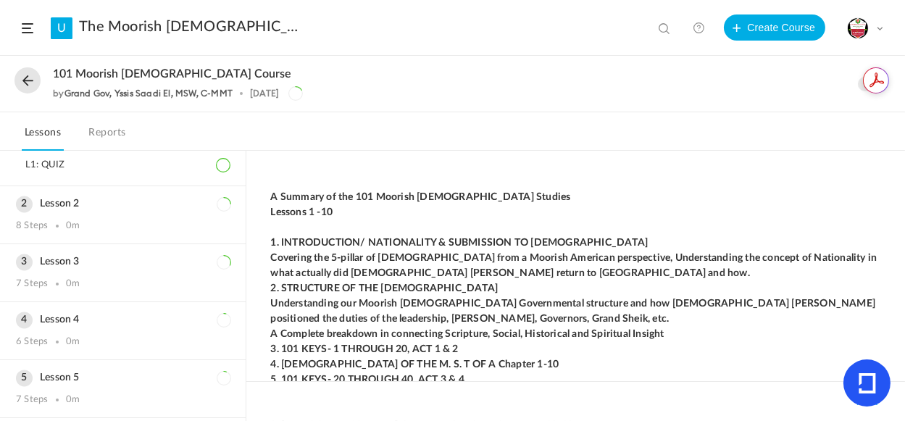
scroll to position [313, 0]
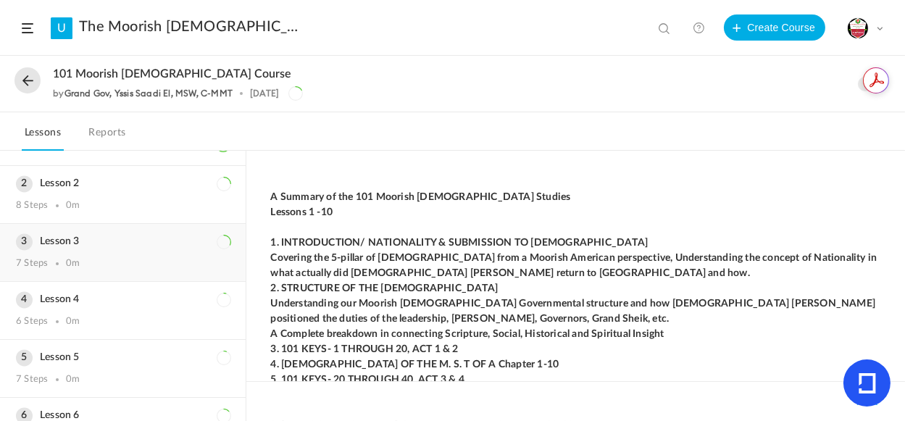
click at [217, 238] on icon at bounding box center [224, 242] width 14 height 14
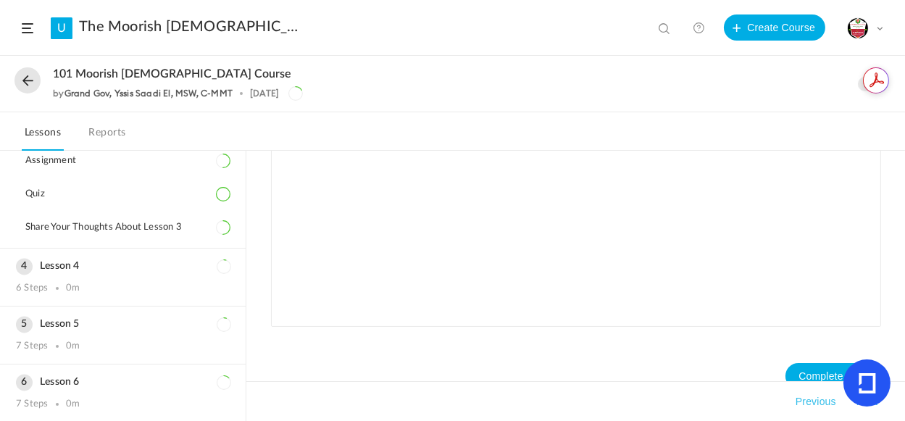
scroll to position [407, 0]
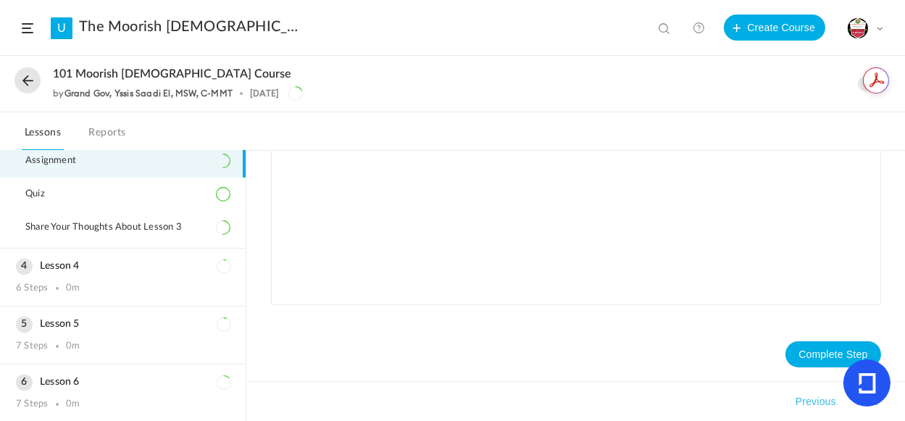
click at [220, 156] on icon at bounding box center [223, 161] width 14 height 14
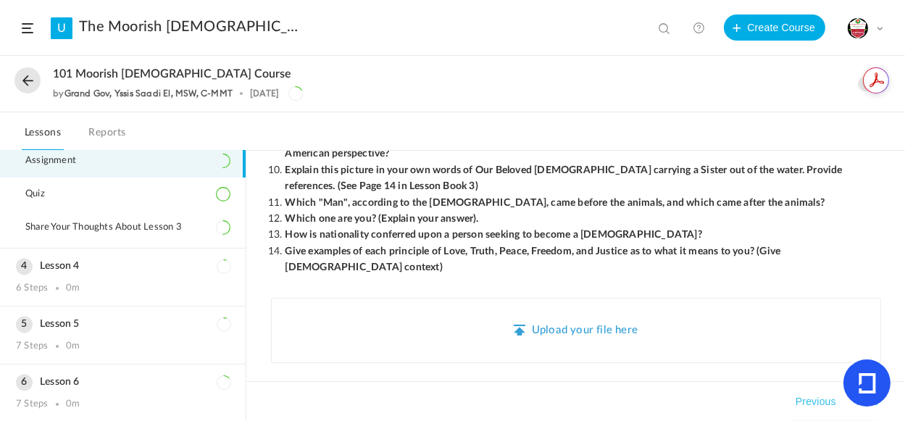
scroll to position [289, 0]
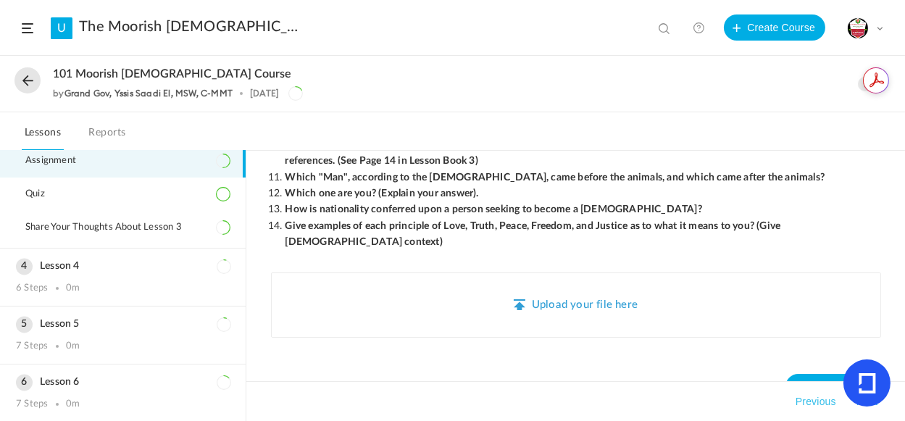
click at [412, 277] on div "Upload your file here" at bounding box center [576, 304] width 610 height 65
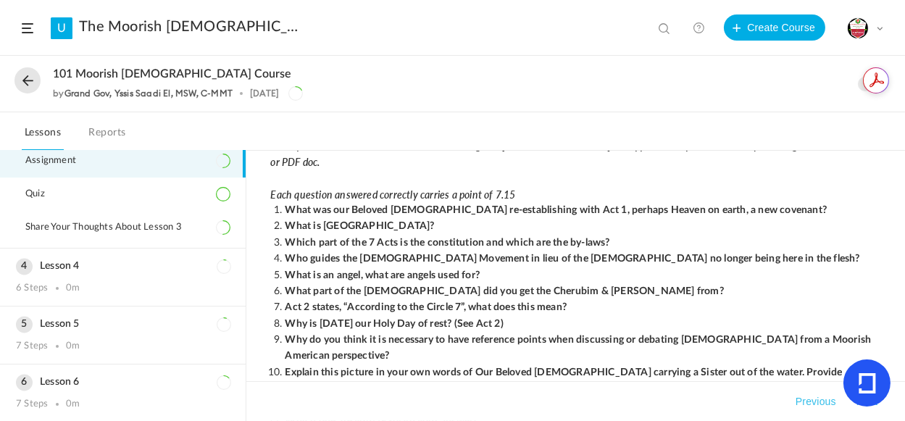
scroll to position [0, 0]
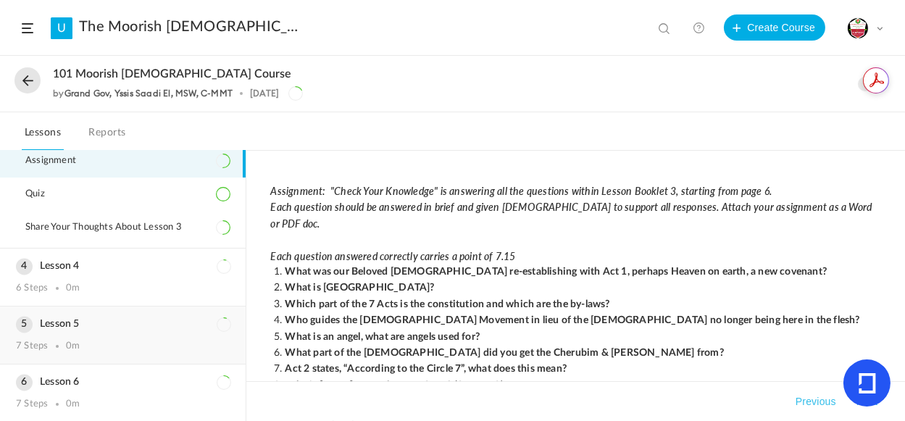
click at [117, 332] on div "Lesson 5 7 Steps 0m" at bounding box center [123, 334] width 246 height 57
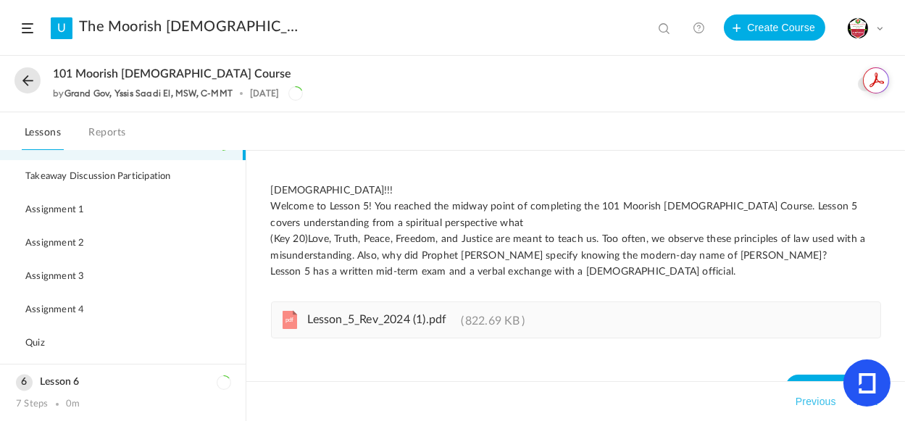
scroll to position [34, 0]
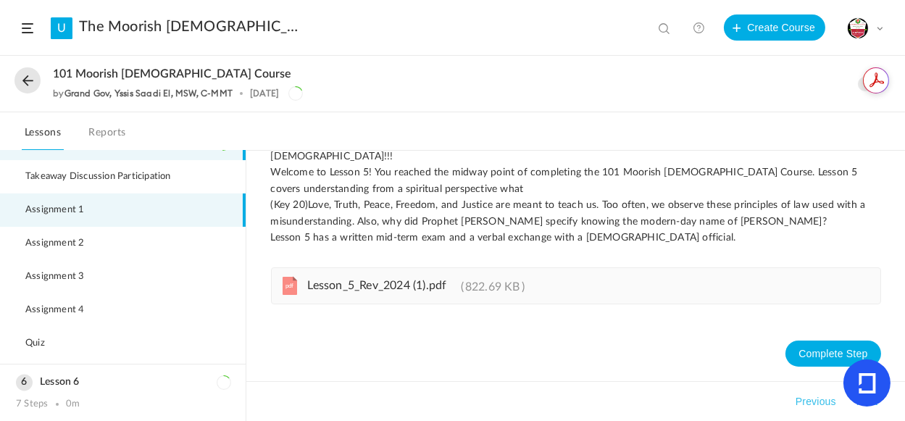
click at [97, 196] on li "Assignment 1" at bounding box center [123, 209] width 246 height 33
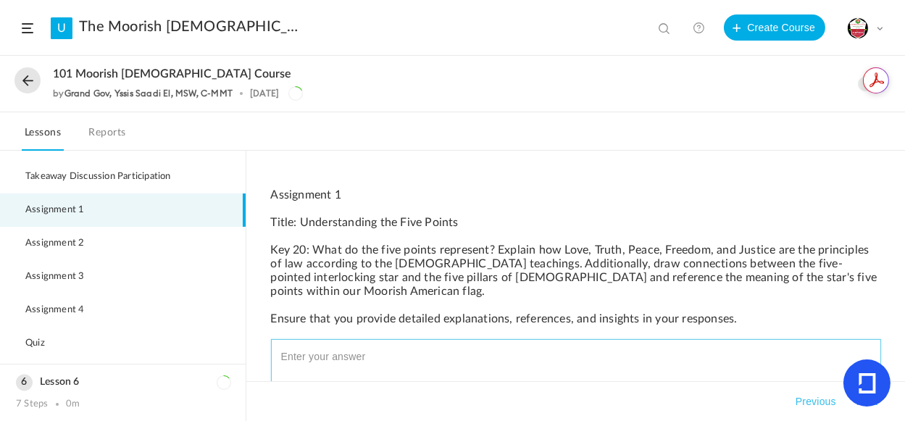
click at [376, 347] on textarea at bounding box center [576, 389] width 597 height 87
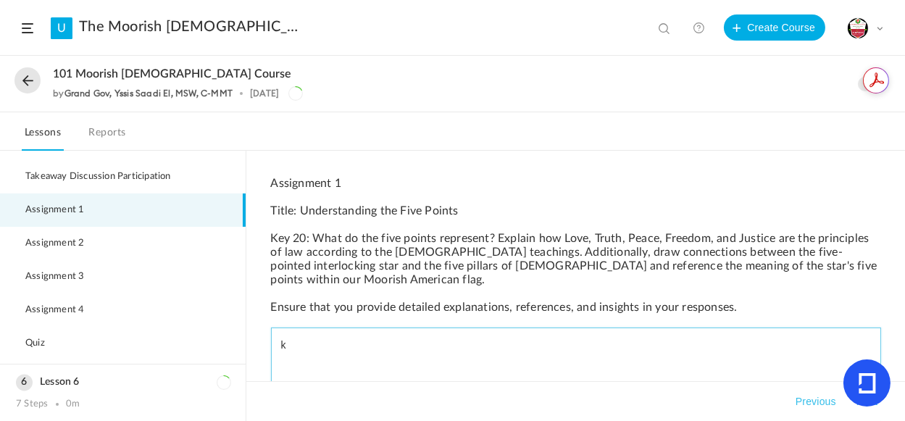
scroll to position [0, 0]
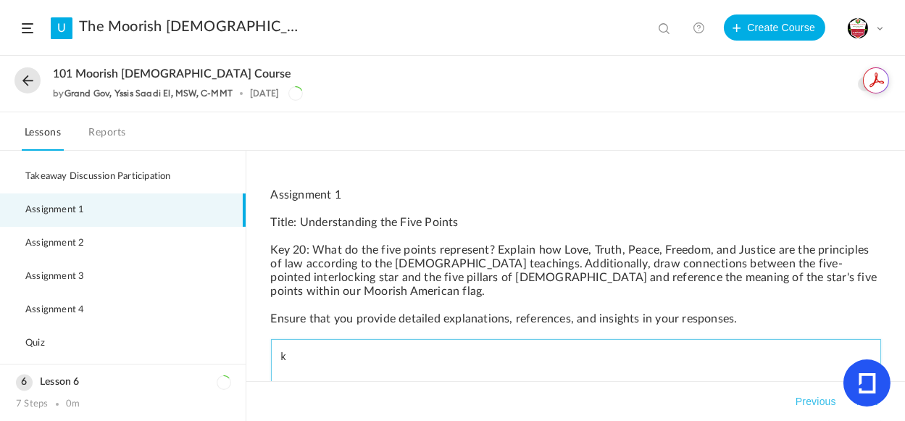
type textarea "k"
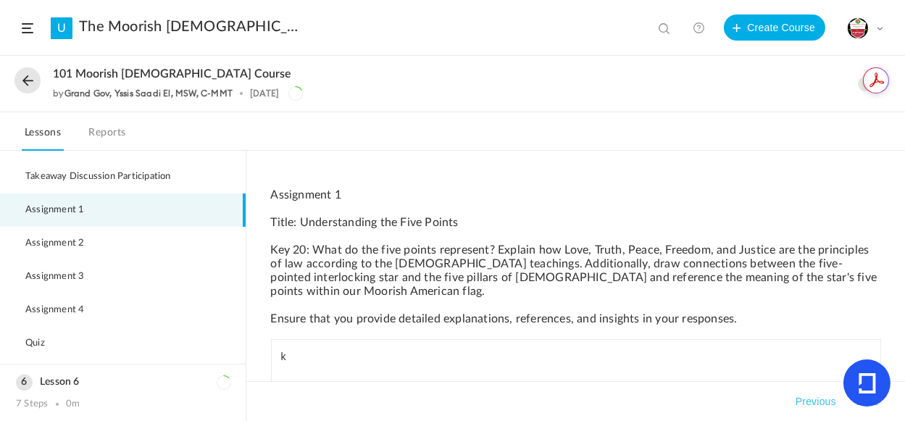
click at [28, 81] on button at bounding box center [27, 80] width 26 height 26
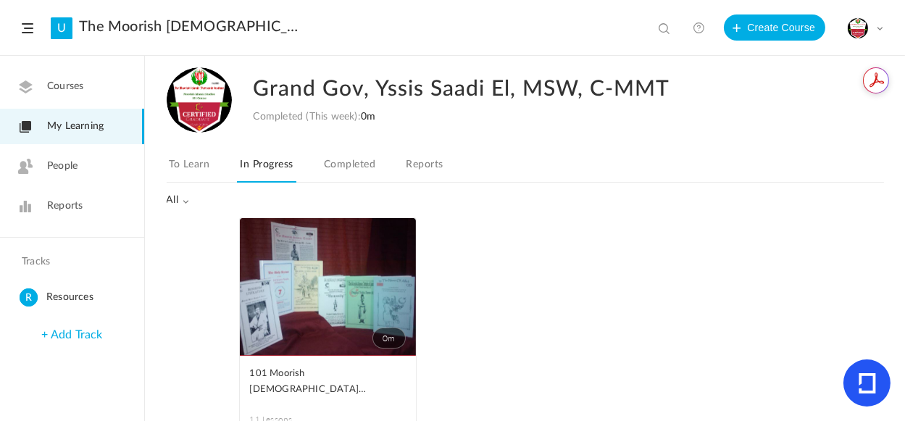
click at [63, 202] on span "Reports" at bounding box center [65, 206] width 36 height 15
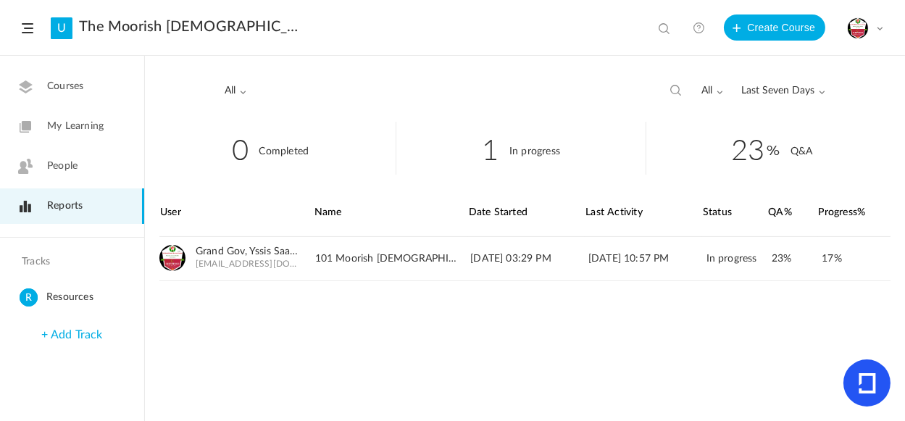
click at [883, 25] on header "U The Moorish Islamic Therocratic Institute. MITI View all No results Create Co…" at bounding box center [452, 28] width 905 height 56
click at [881, 27] on span at bounding box center [879, 28] width 7 height 7
click at [692, 149] on li "23 Q&A" at bounding box center [771, 148] width 251 height 53
click at [883, 28] on span at bounding box center [879, 28] width 7 height 7
click at [75, 91] on span "Courses" at bounding box center [65, 86] width 36 height 15
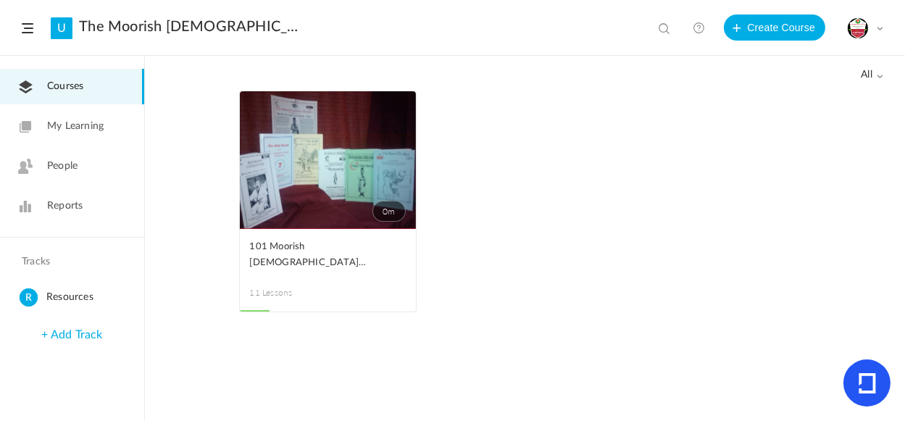
click at [881, 72] on span at bounding box center [880, 75] width 7 height 7
click at [0, 0] on span at bounding box center [0, 0] width 0 height 0
click at [0, 0] on link "Edit" at bounding box center [0, 0] width 0 height 0
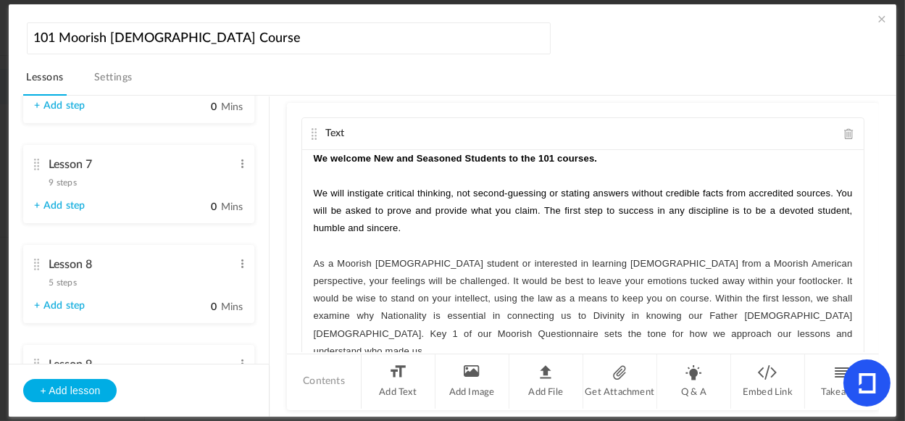
scroll to position [1075, 0]
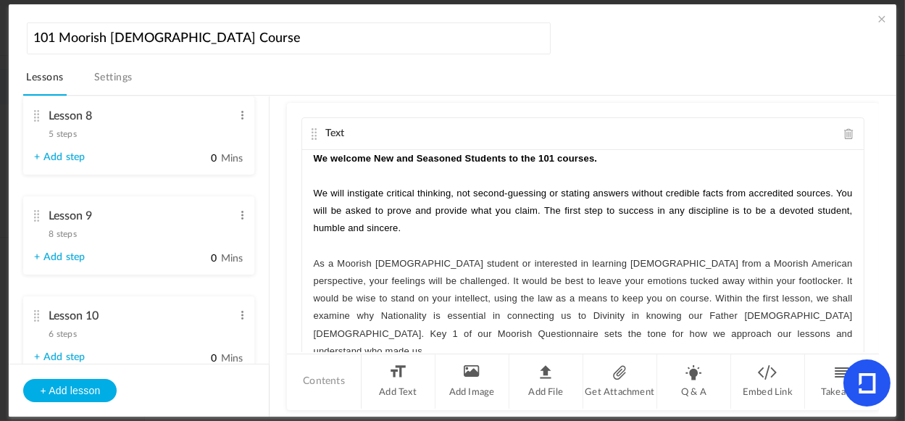
click at [100, 76] on link "Settings" at bounding box center [113, 82] width 44 height 28
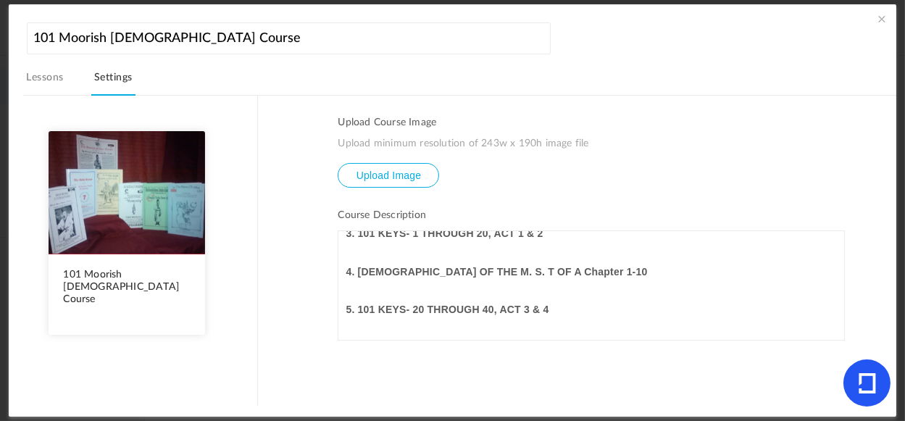
scroll to position [555, 0]
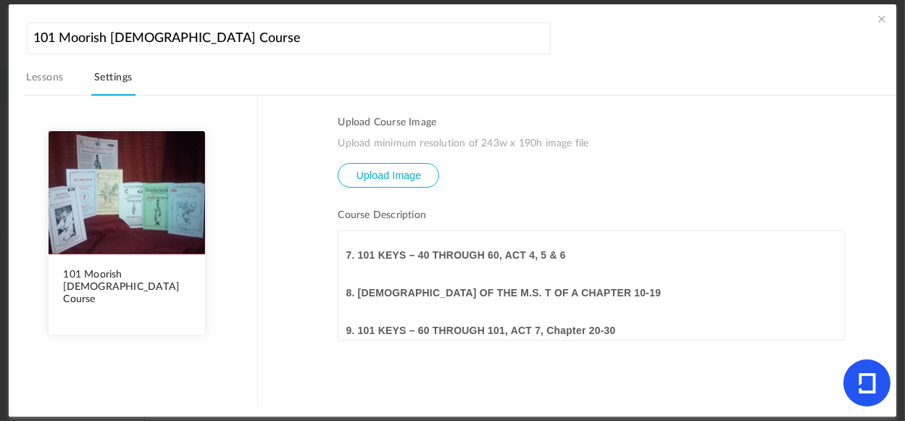
click at [38, 82] on link "Lessons" at bounding box center [44, 82] width 43 height 28
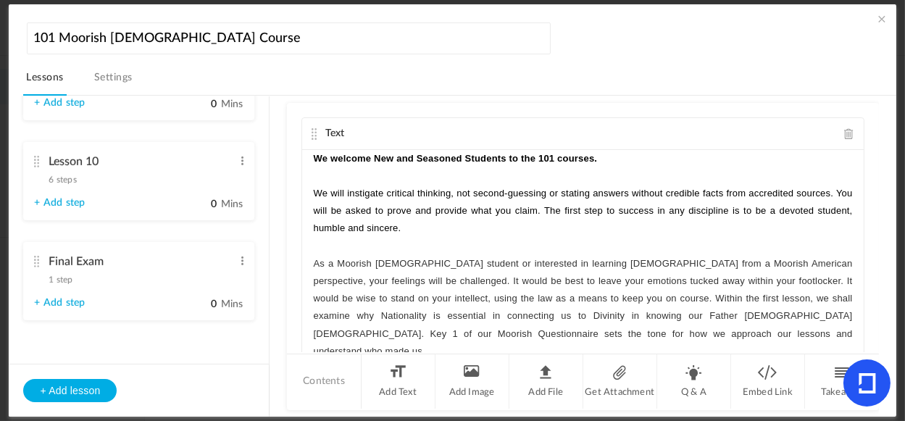
scroll to position [1233, 0]
